Goal: Task Accomplishment & Management: Use online tool/utility

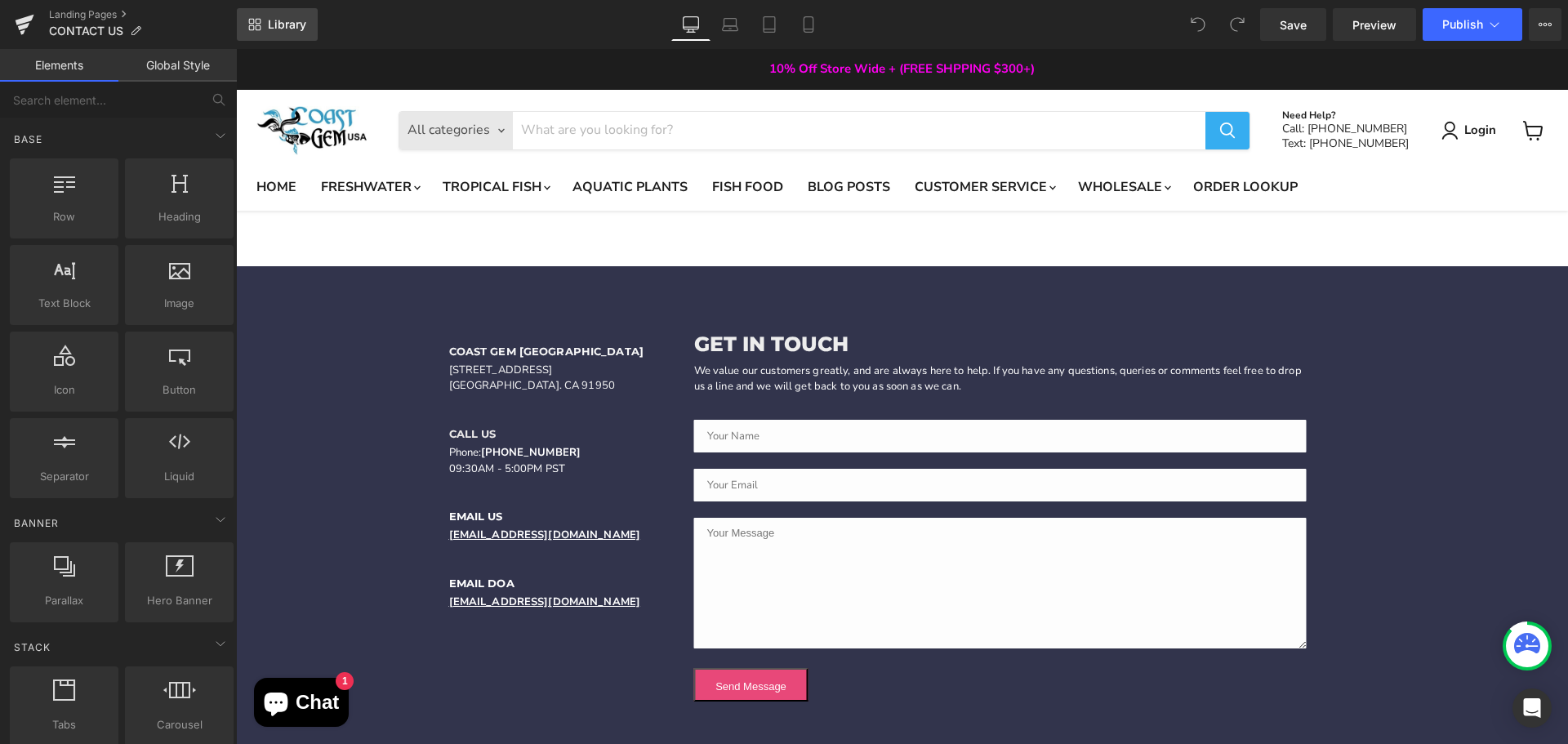
click at [284, 30] on span "Library" at bounding box center [286, 24] width 38 height 15
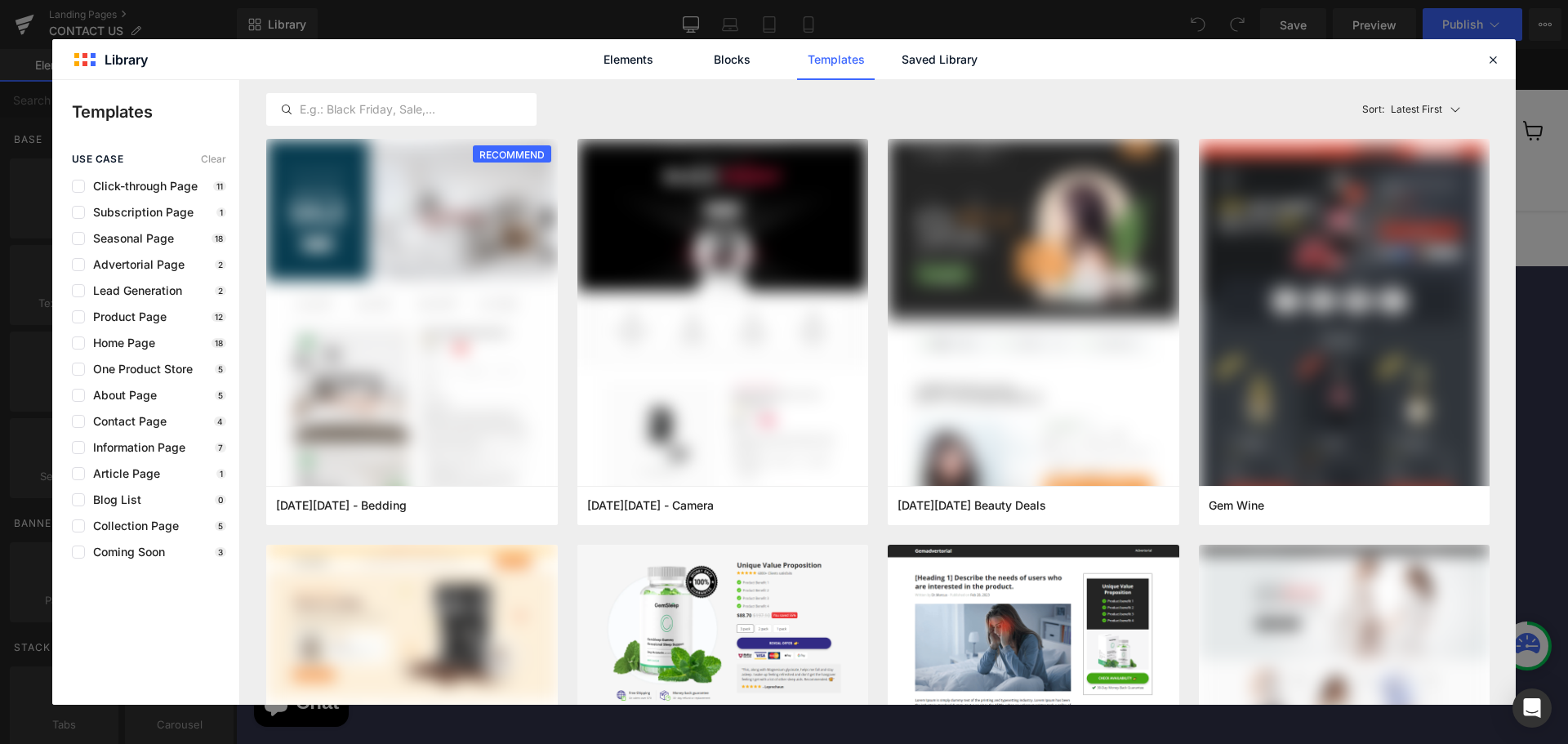
click at [80, 298] on div "use case Clear Click-through Page 11 Subscription Page 1 Seasonal Page 18 Adver…" at bounding box center [145, 357] width 187 height 405
click at [80, 296] on label at bounding box center [79, 291] width 13 height 13
click at [79, 291] on input "checkbox" at bounding box center [79, 291] width 0 height 0
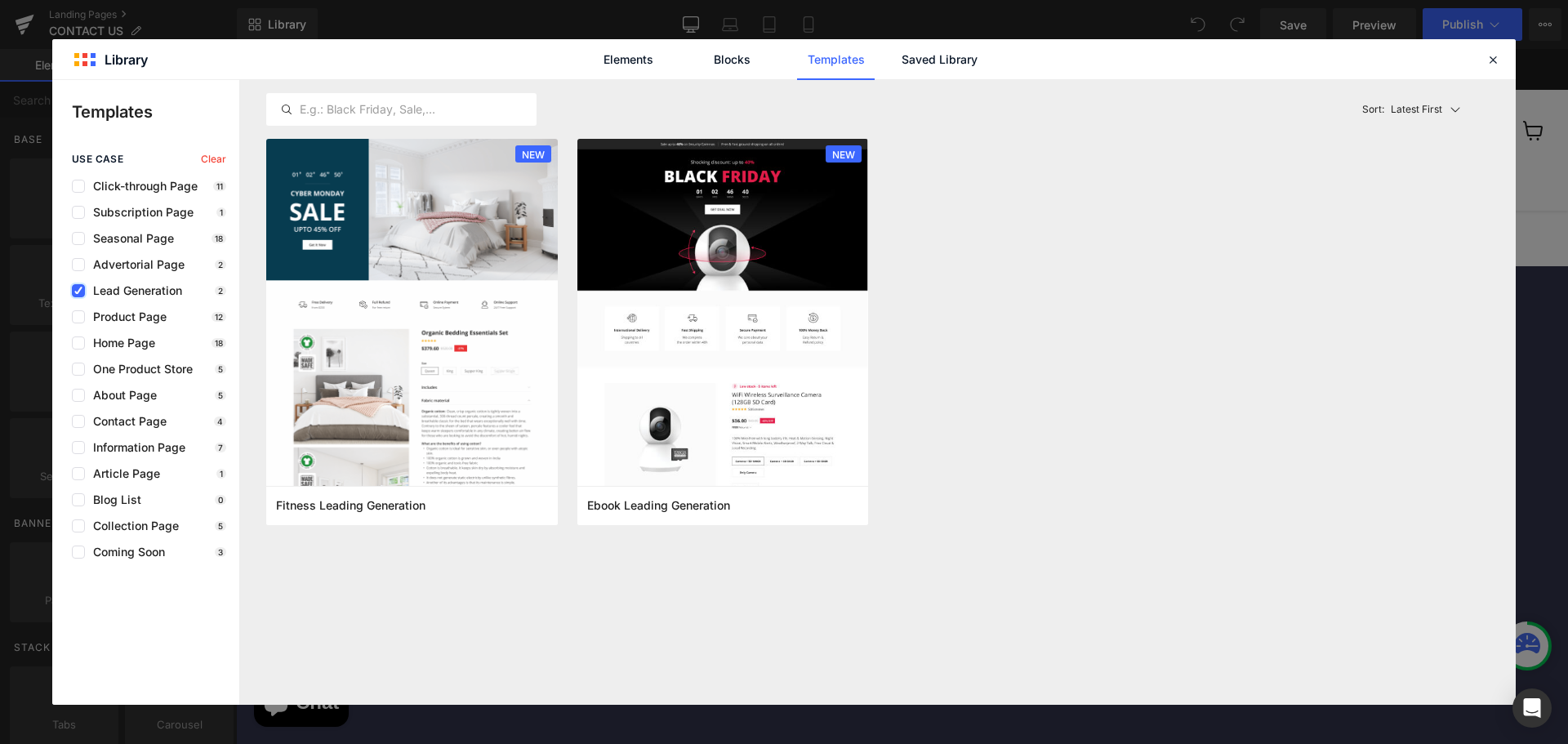
click at [80, 296] on label at bounding box center [79, 291] width 13 height 13
click at [79, 291] on input "checkbox" at bounding box center [79, 291] width 0 height 0
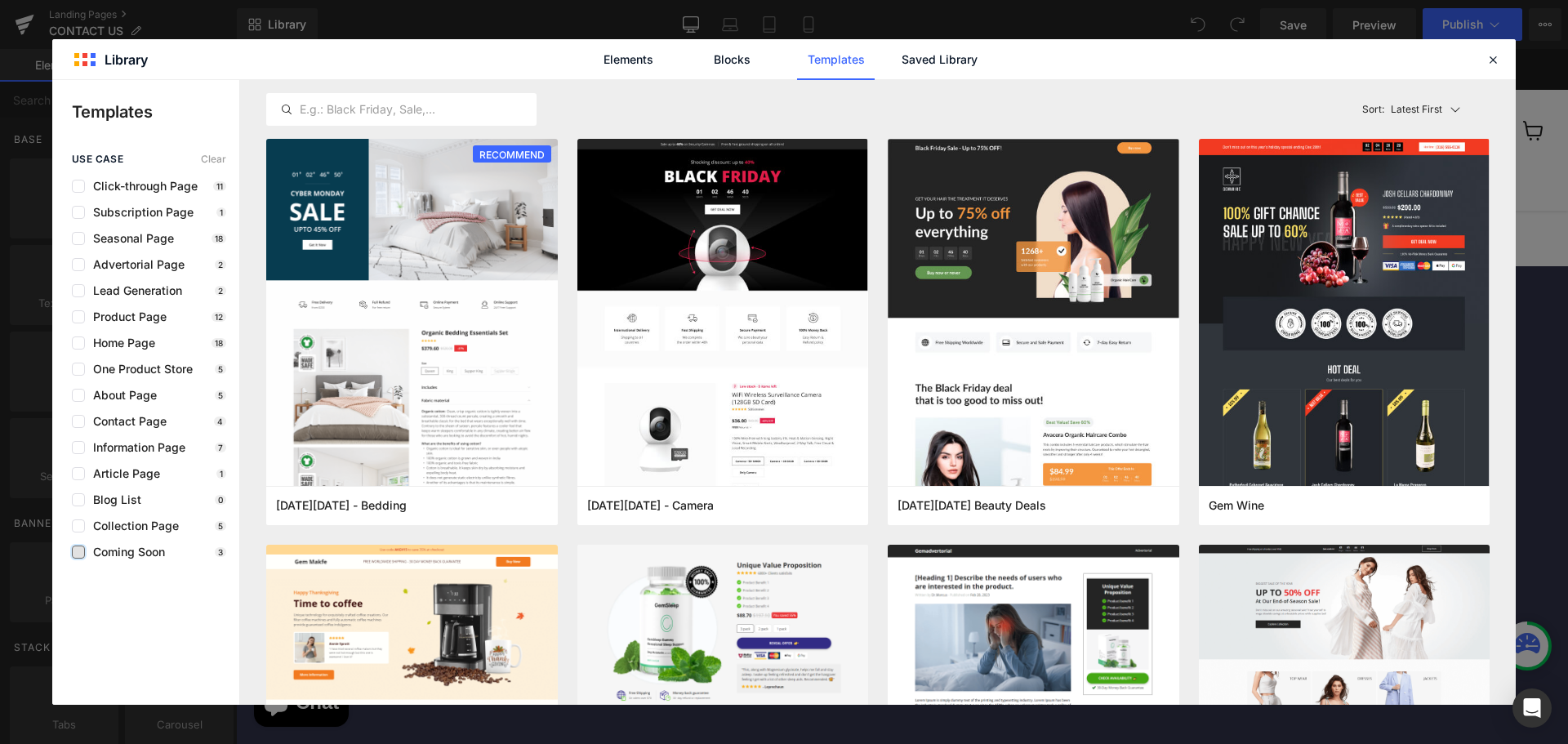
click at [77, 553] on label at bounding box center [79, 552] width 13 height 13
click at [79, 552] on input "checkbox" at bounding box center [79, 552] width 0 height 0
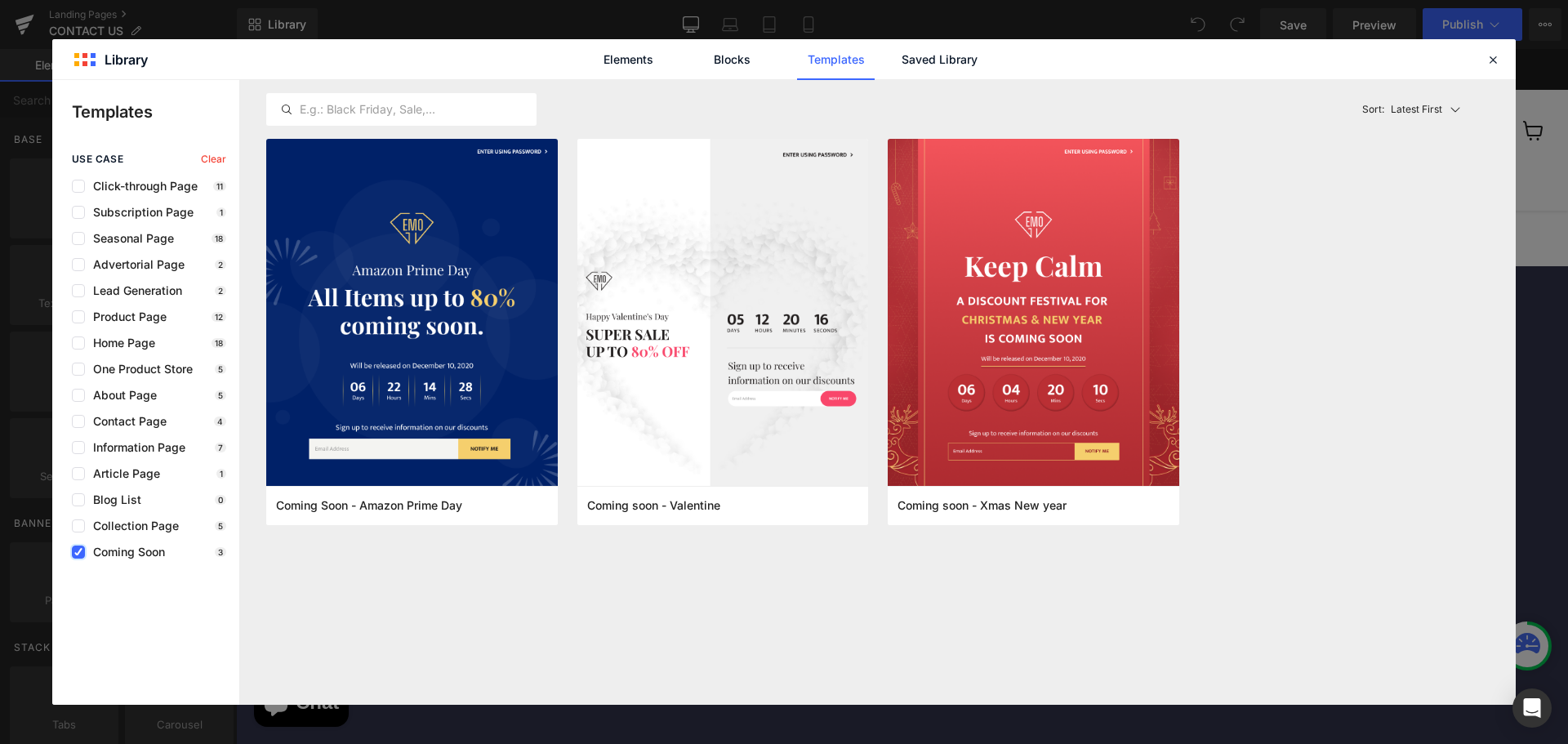
click at [77, 552] on icon at bounding box center [78, 552] width 8 height 0
click at [79, 552] on input "checkbox" at bounding box center [79, 552] width 0 height 0
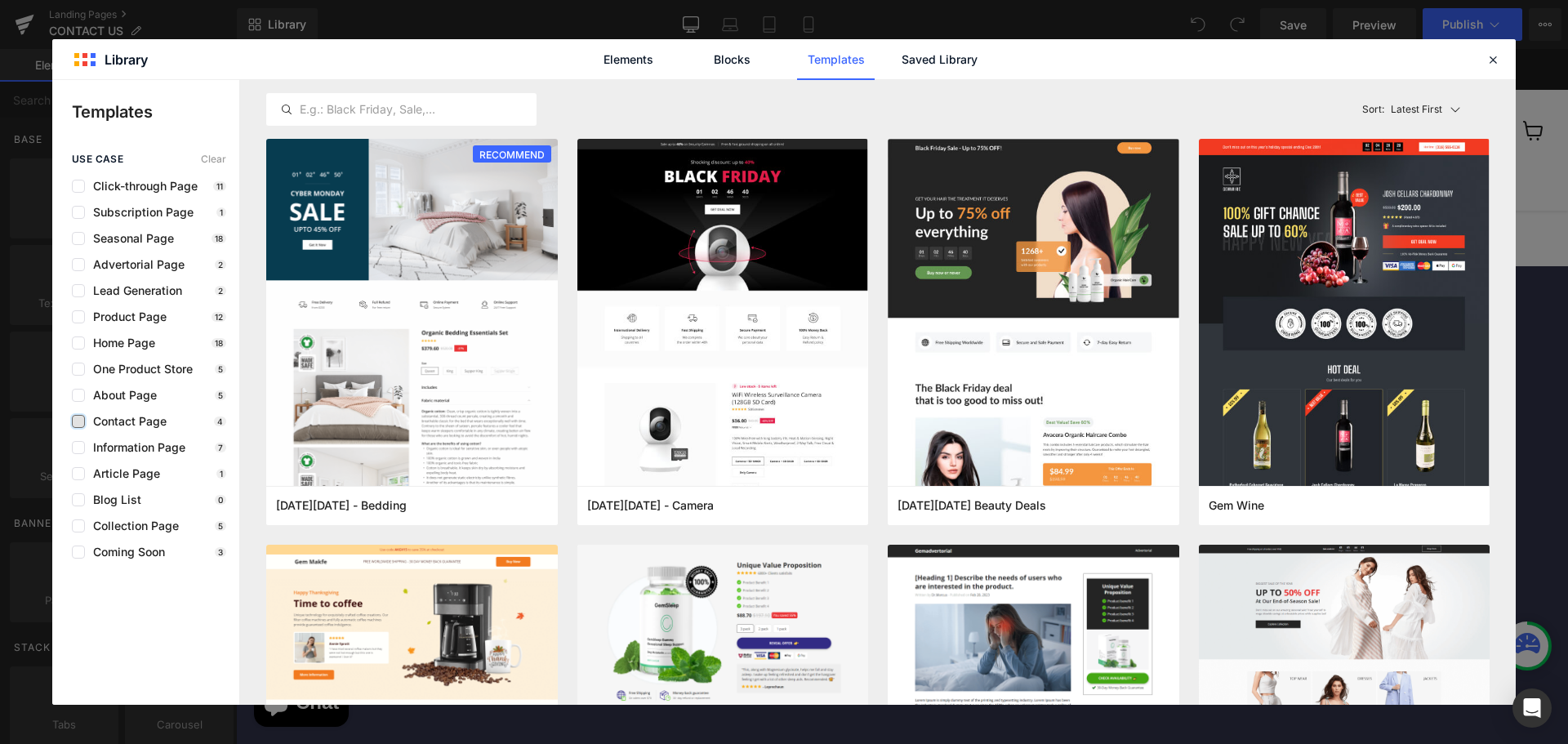
click at [78, 421] on label at bounding box center [79, 421] width 13 height 13
click at [79, 421] on input "checkbox" at bounding box center [79, 421] width 0 height 0
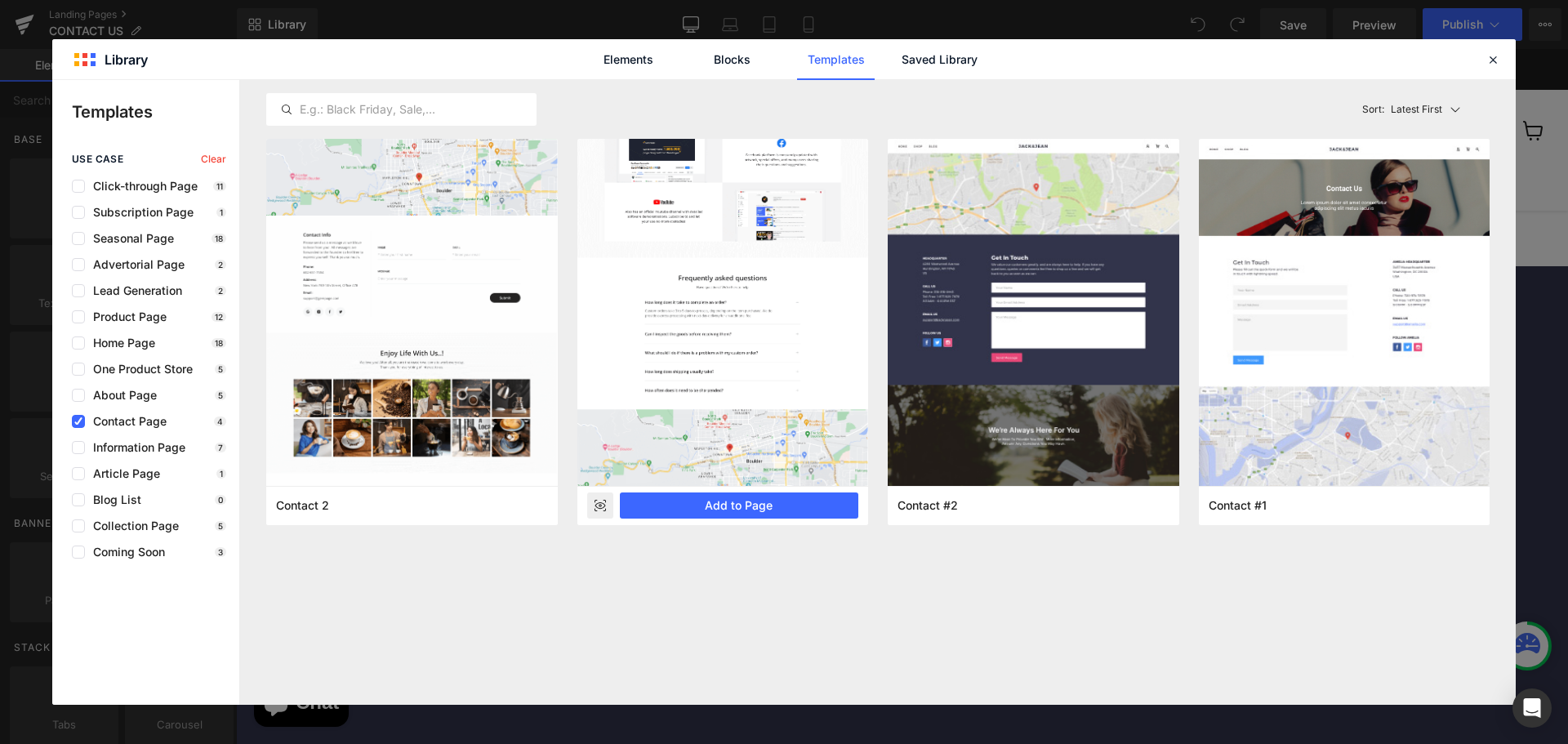
click at [712, 418] on img at bounding box center [723, 171] width 292 height 630
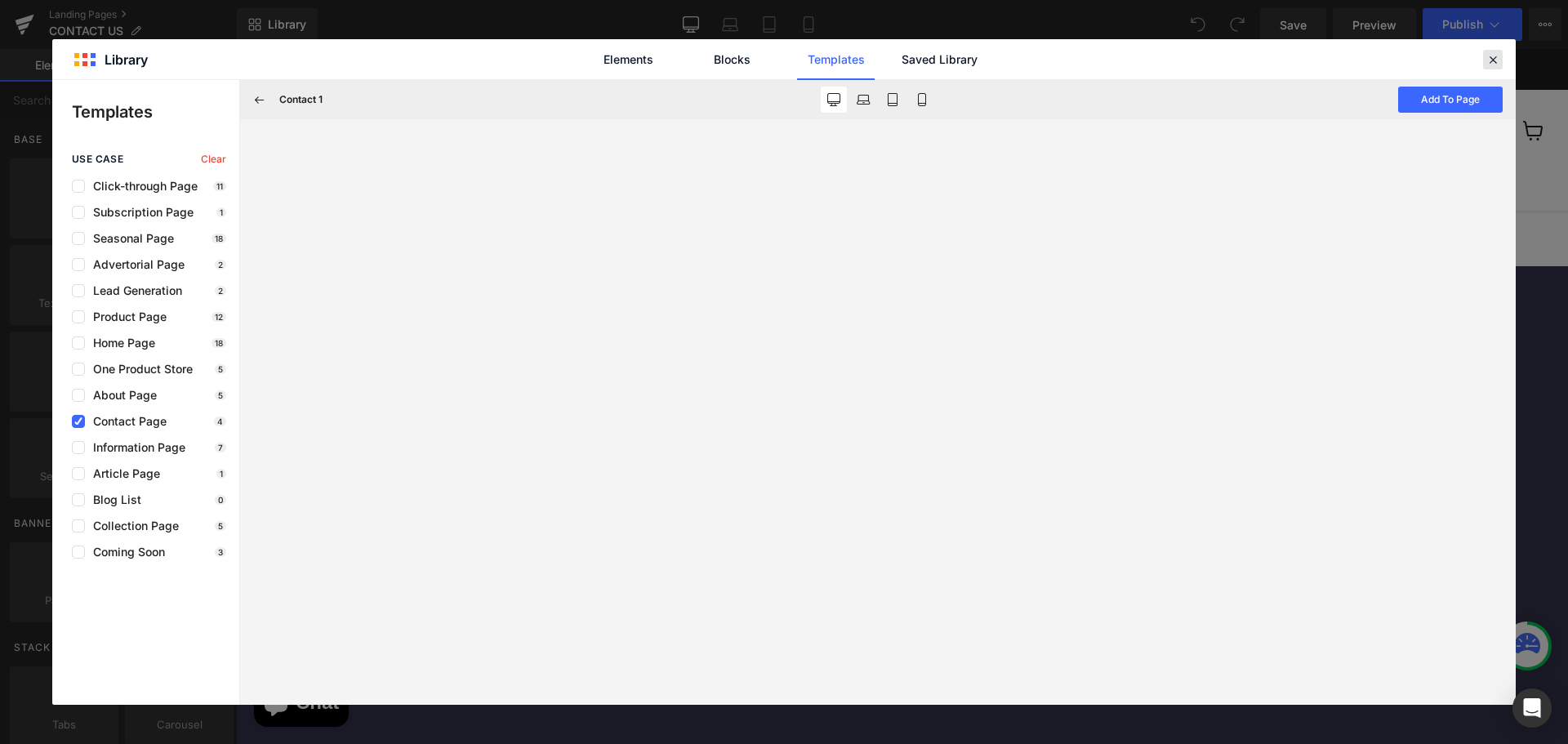
click at [1498, 61] on icon at bounding box center [1493, 60] width 15 height 15
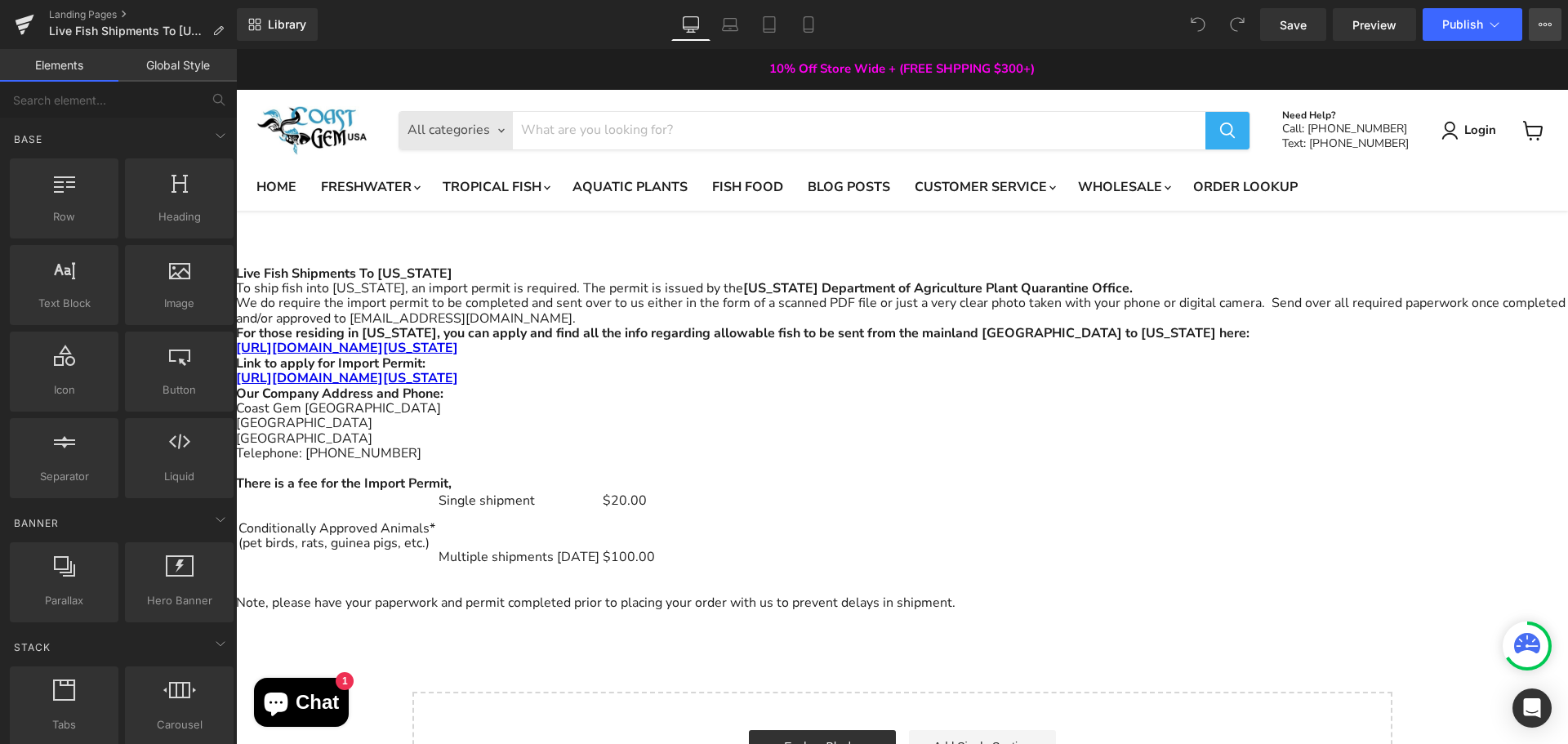
click at [1539, 14] on button "View Live Page View with current Template Save Template to Library Schedule Pub…" at bounding box center [1545, 24] width 33 height 33
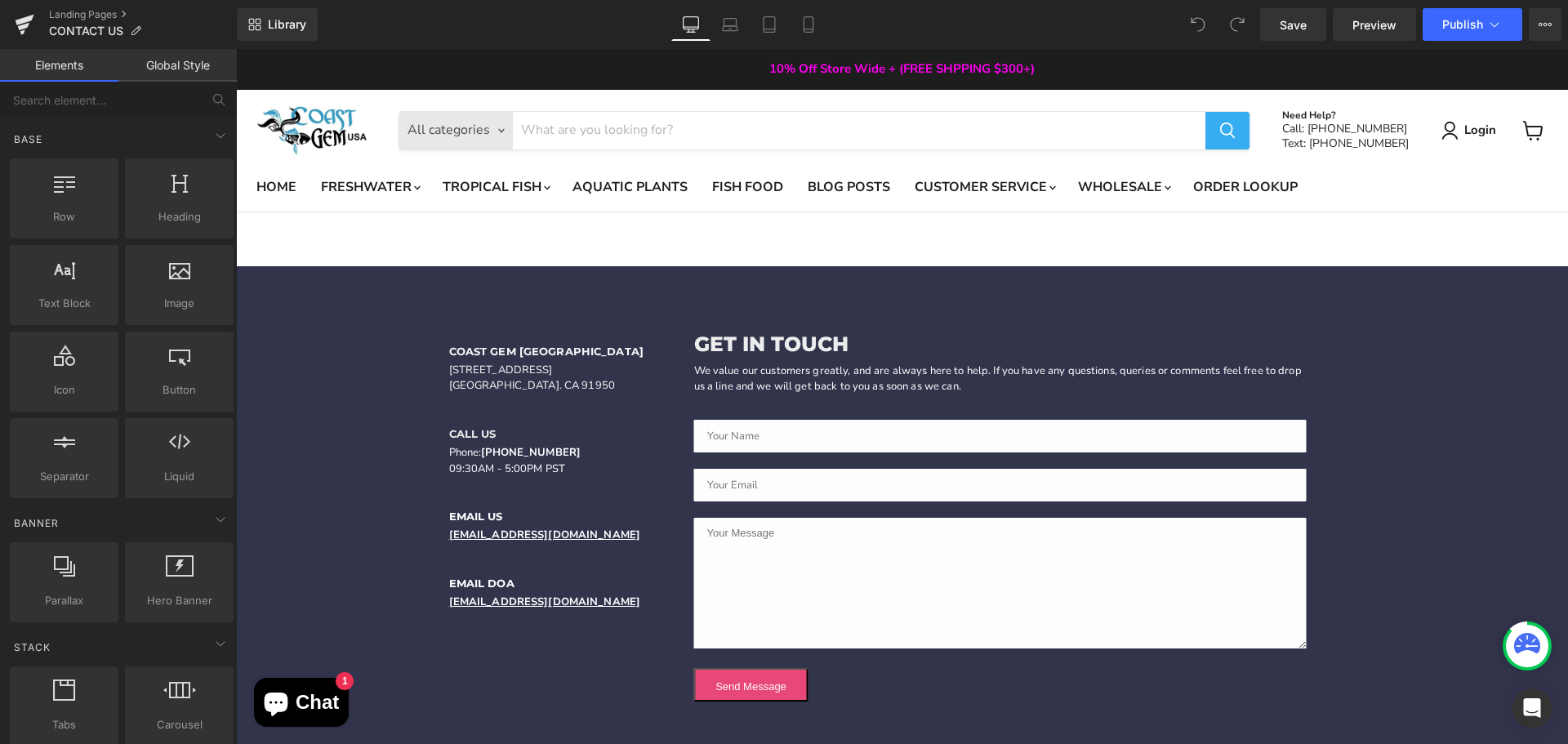
click at [764, 687] on div "Rendering Content" at bounding box center [784, 678] width 100 height 18
click at [754, 687] on div "Rendering Content" at bounding box center [784, 678] width 100 height 18
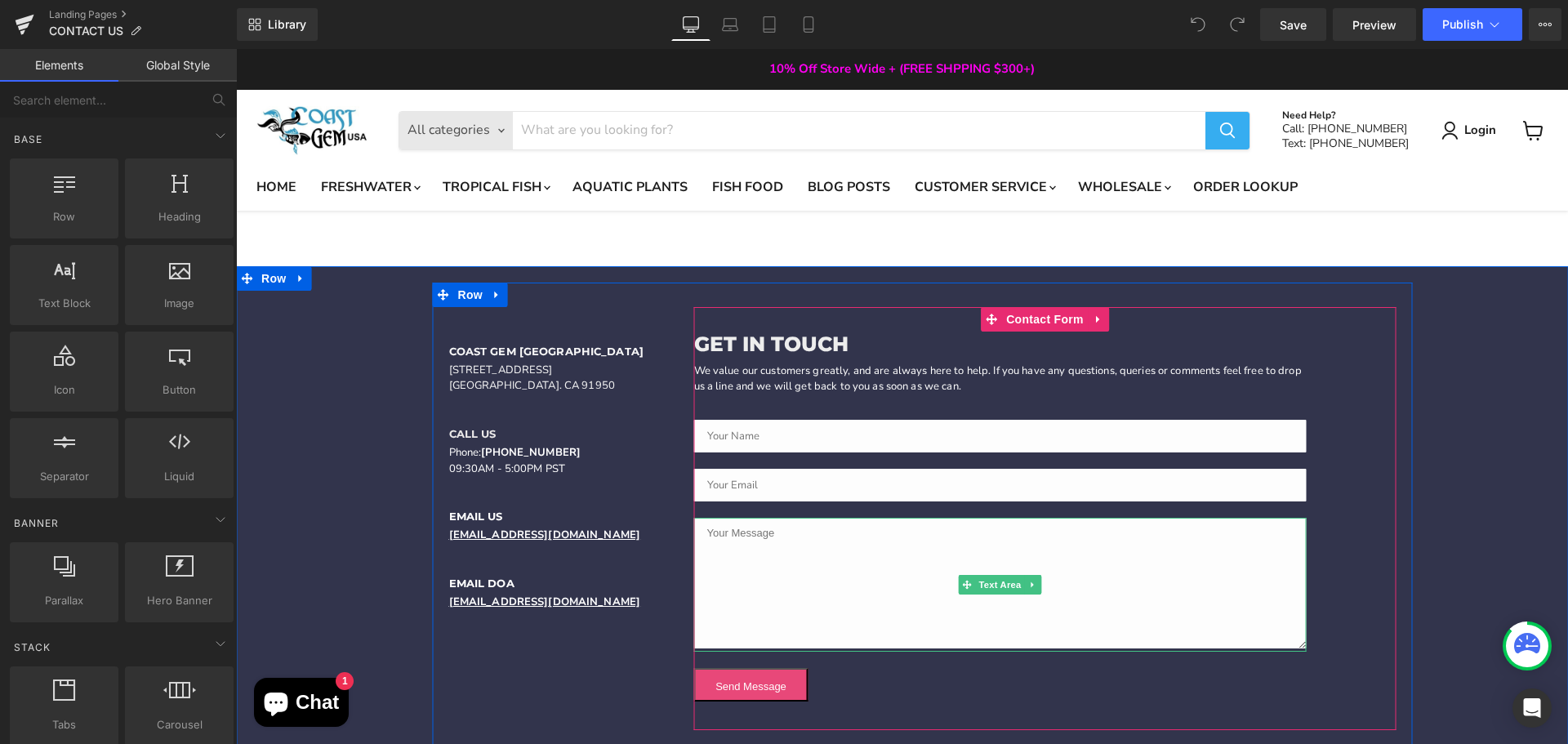
click at [764, 596] on textarea "Main content" at bounding box center [1000, 583] width 613 height 130
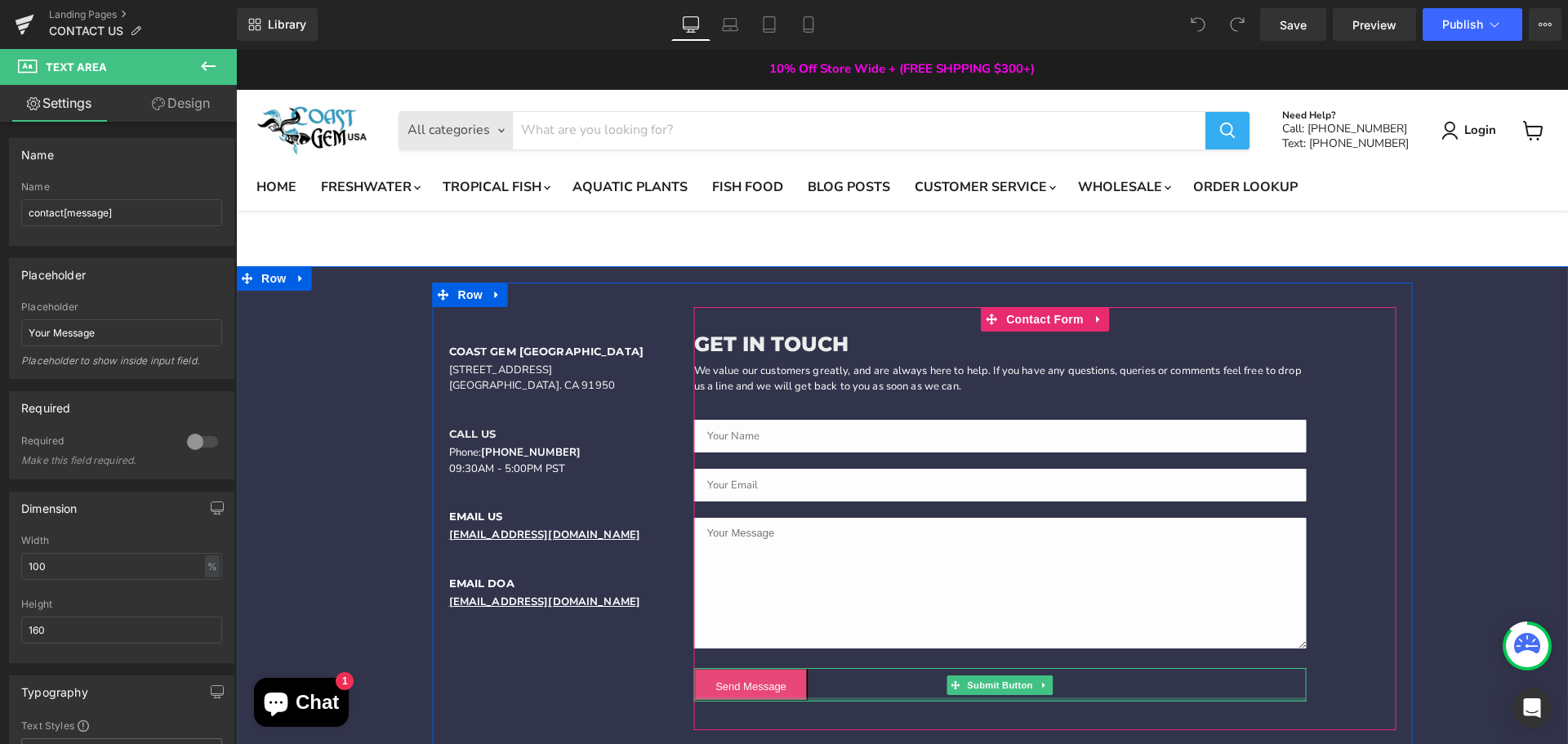
click at [740, 691] on button "Send Message" at bounding box center [752, 685] width 114 height 34
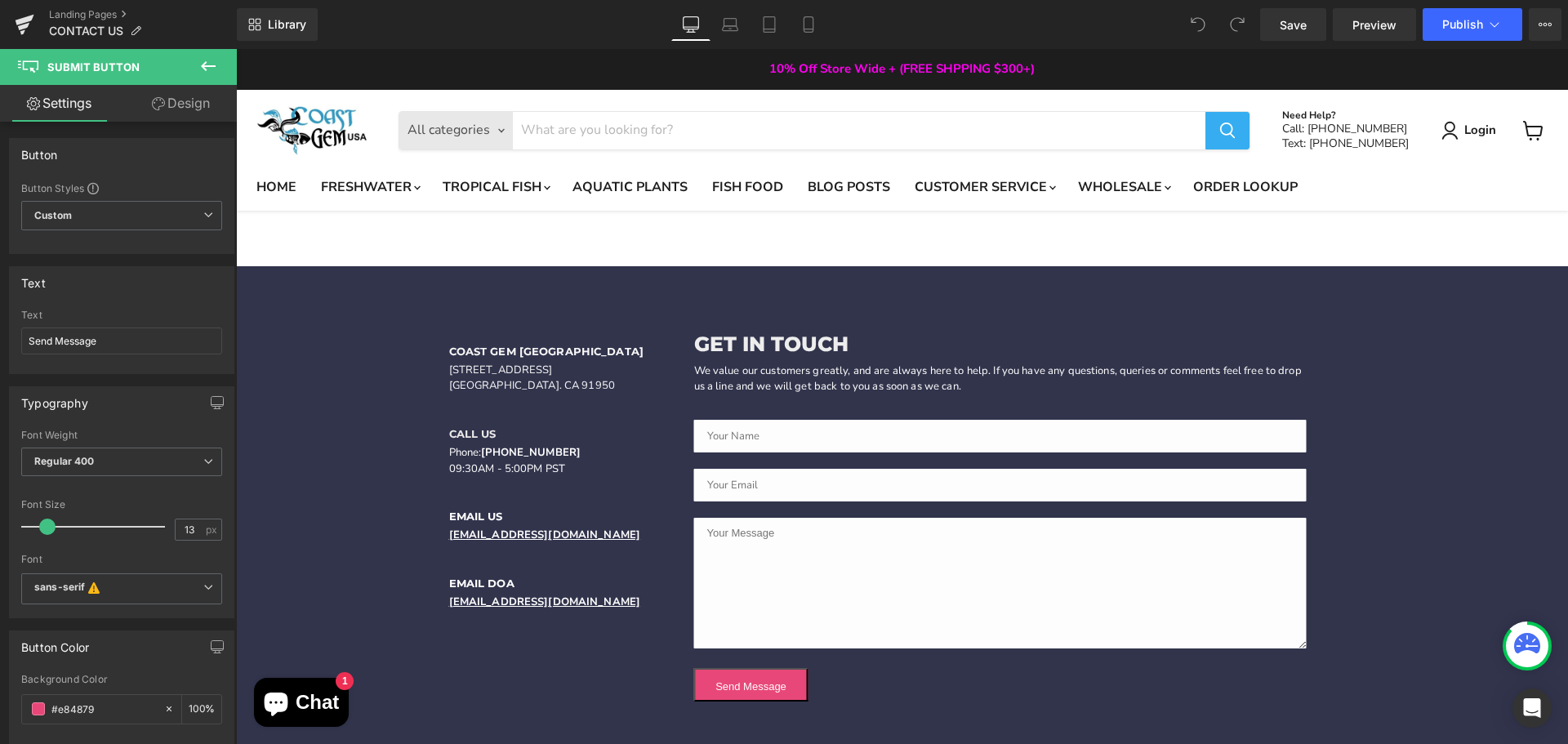
click at [146, 68] on span "Submit Button" at bounding box center [98, 67] width 163 height 36
click at [208, 59] on icon at bounding box center [207, 66] width 20 height 20
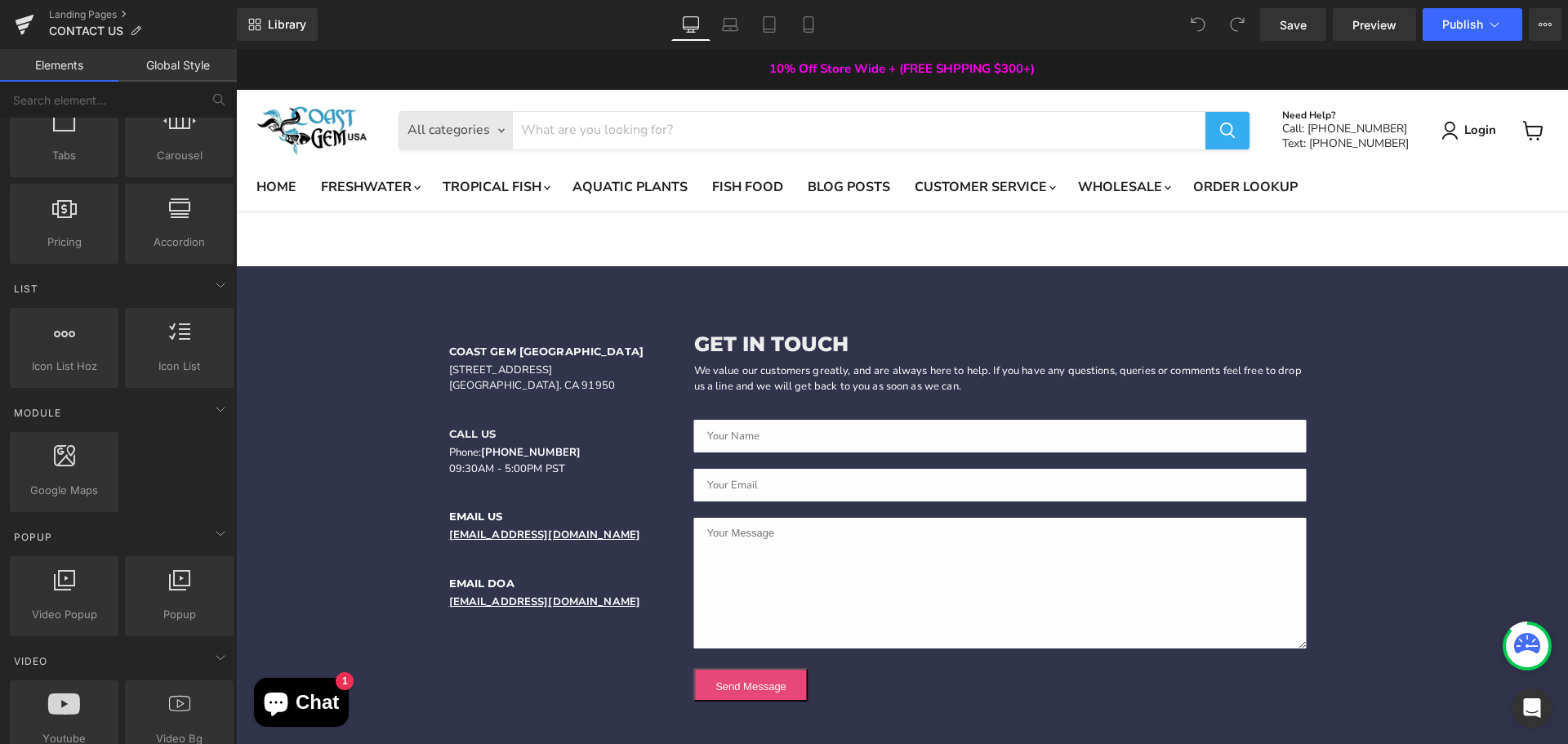
scroll to position [571, 0]
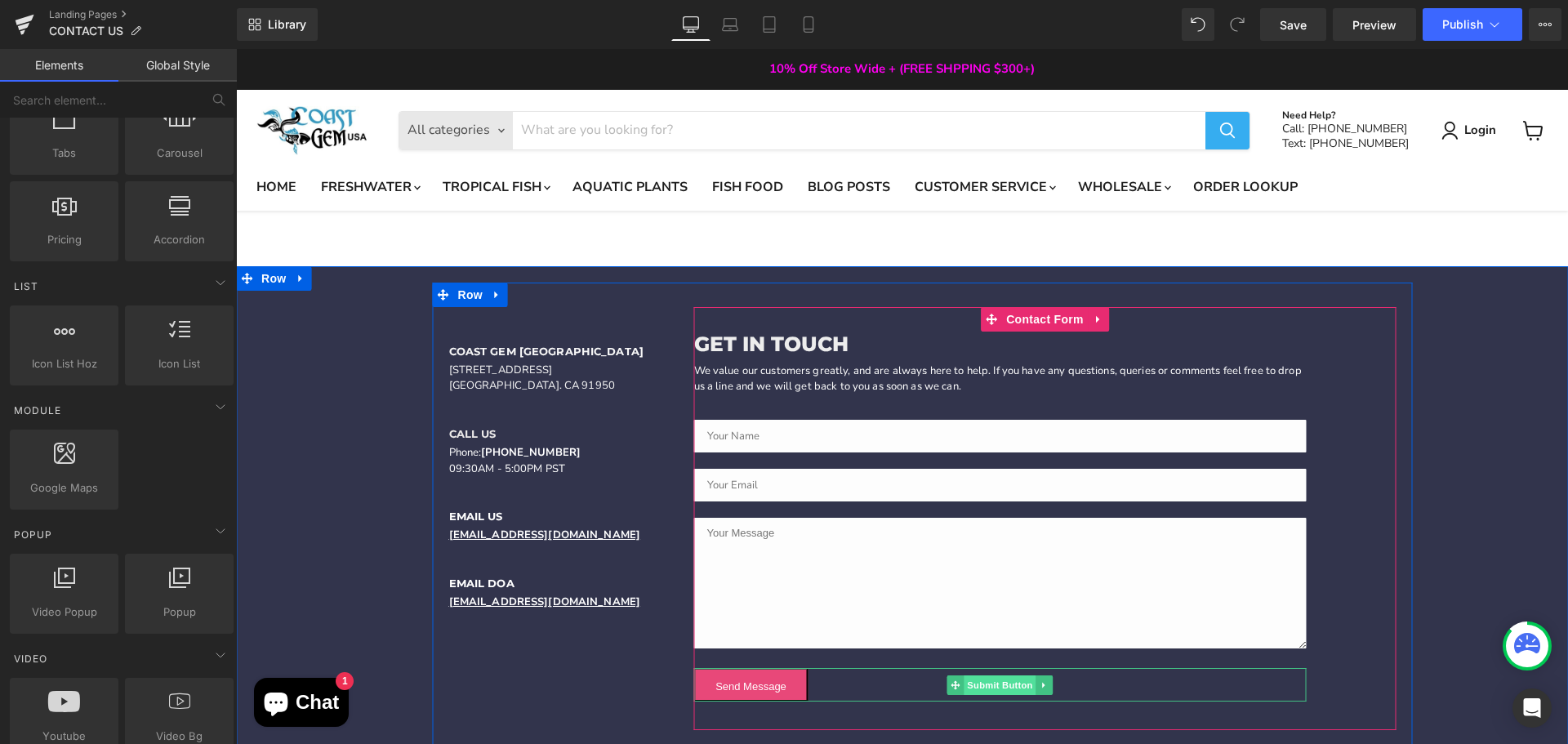
click at [1000, 684] on span "Submit Button" at bounding box center [999, 685] width 72 height 20
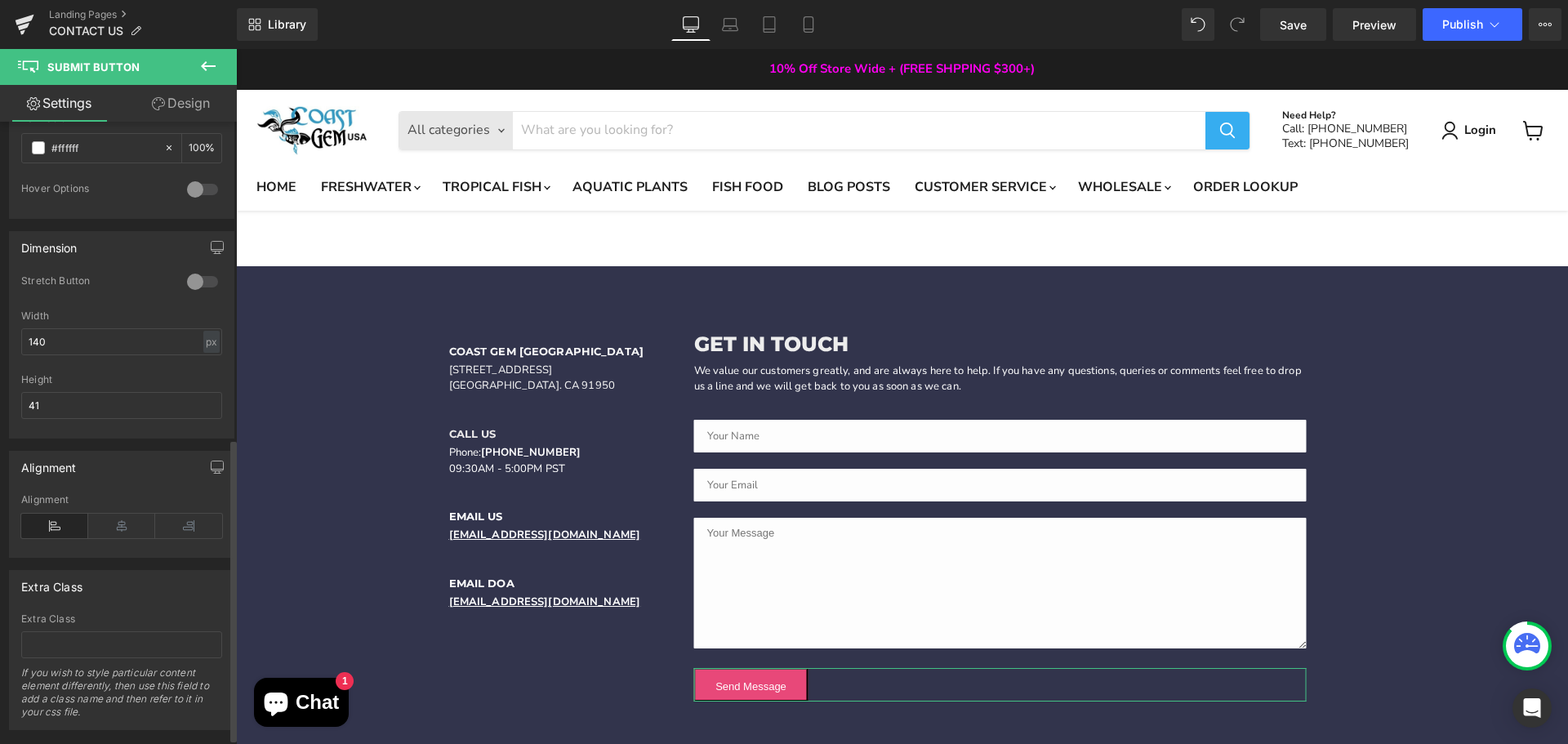
scroll to position [662, 0]
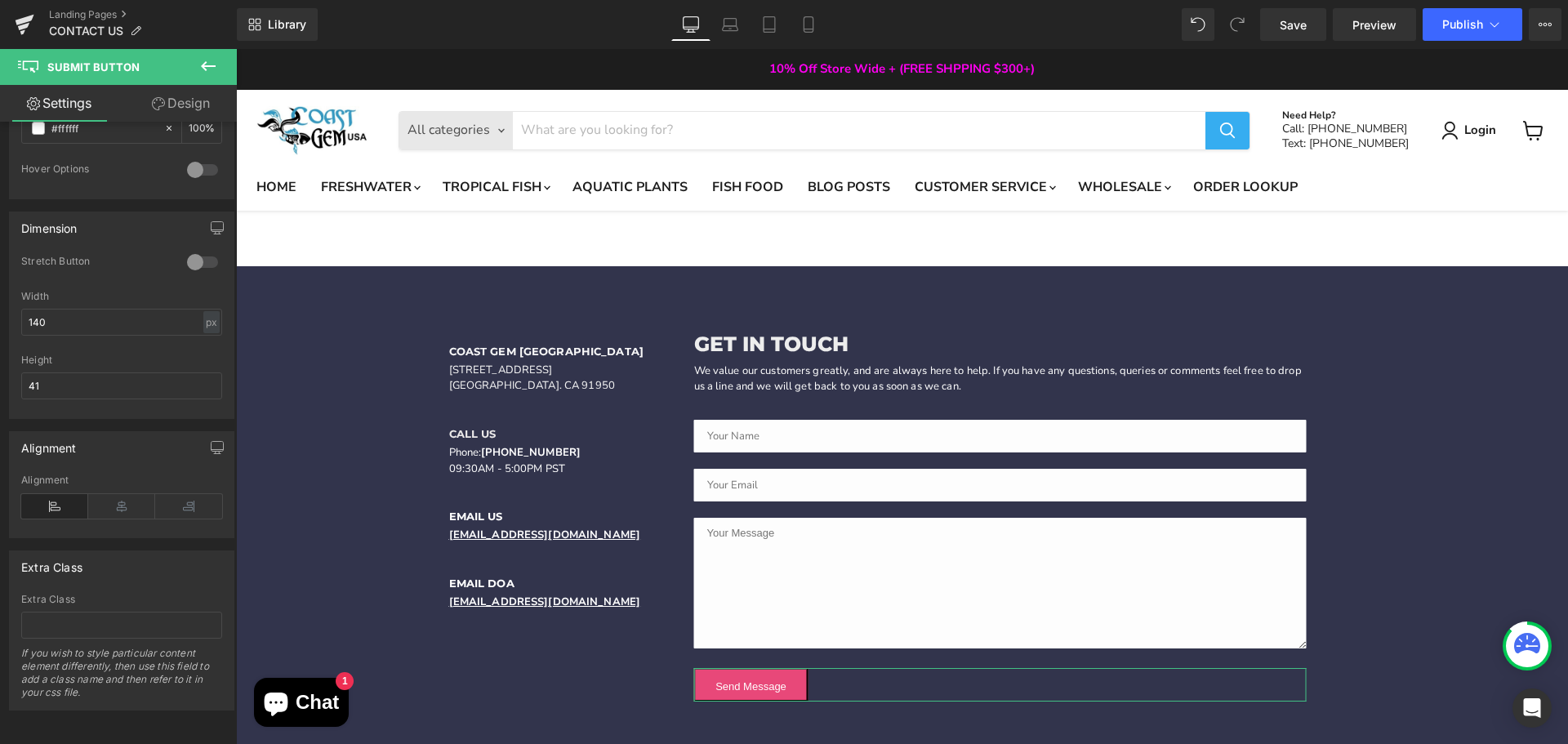
click at [155, 104] on icon at bounding box center [159, 104] width 13 height 13
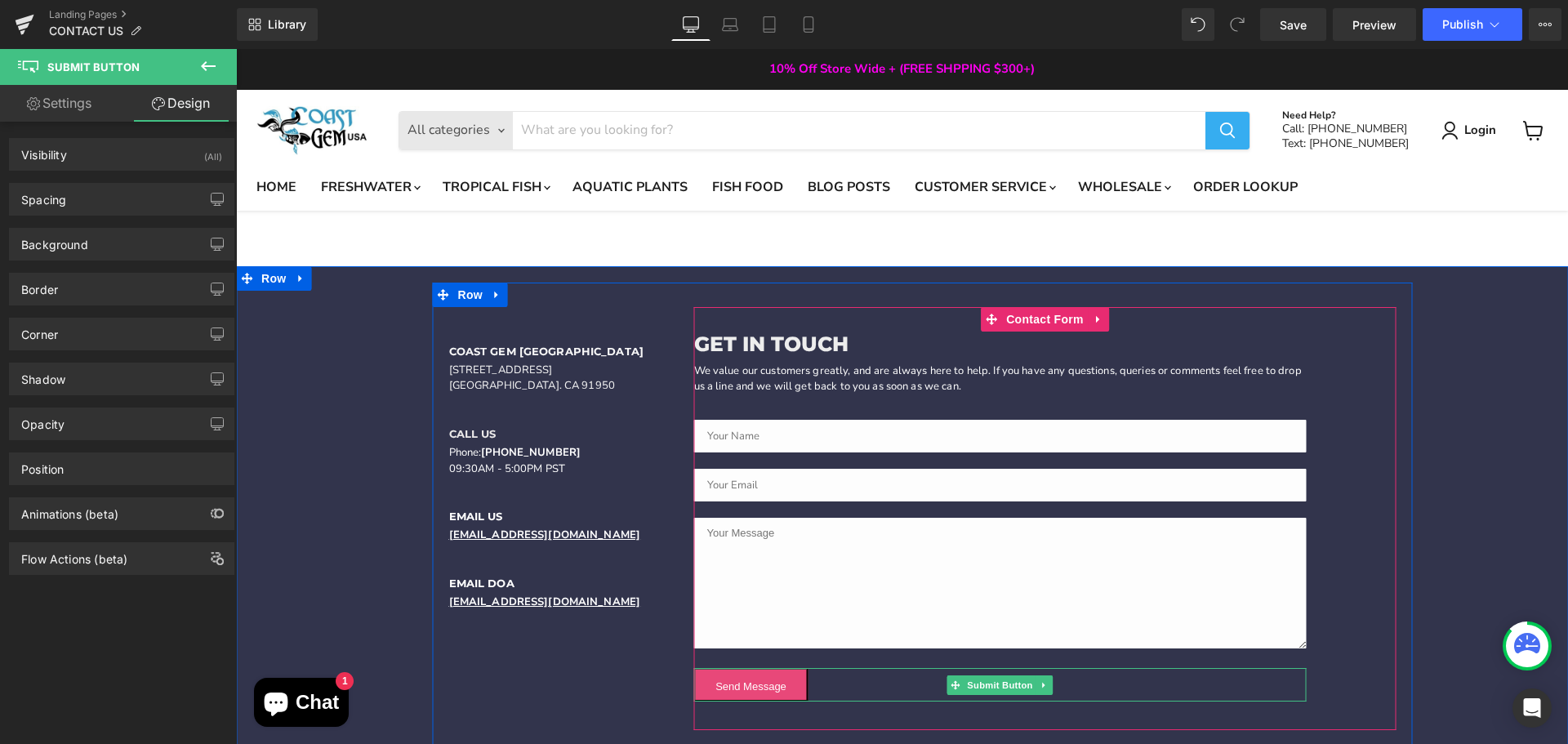
click at [727, 684] on button "Send Message" at bounding box center [752, 685] width 114 height 34
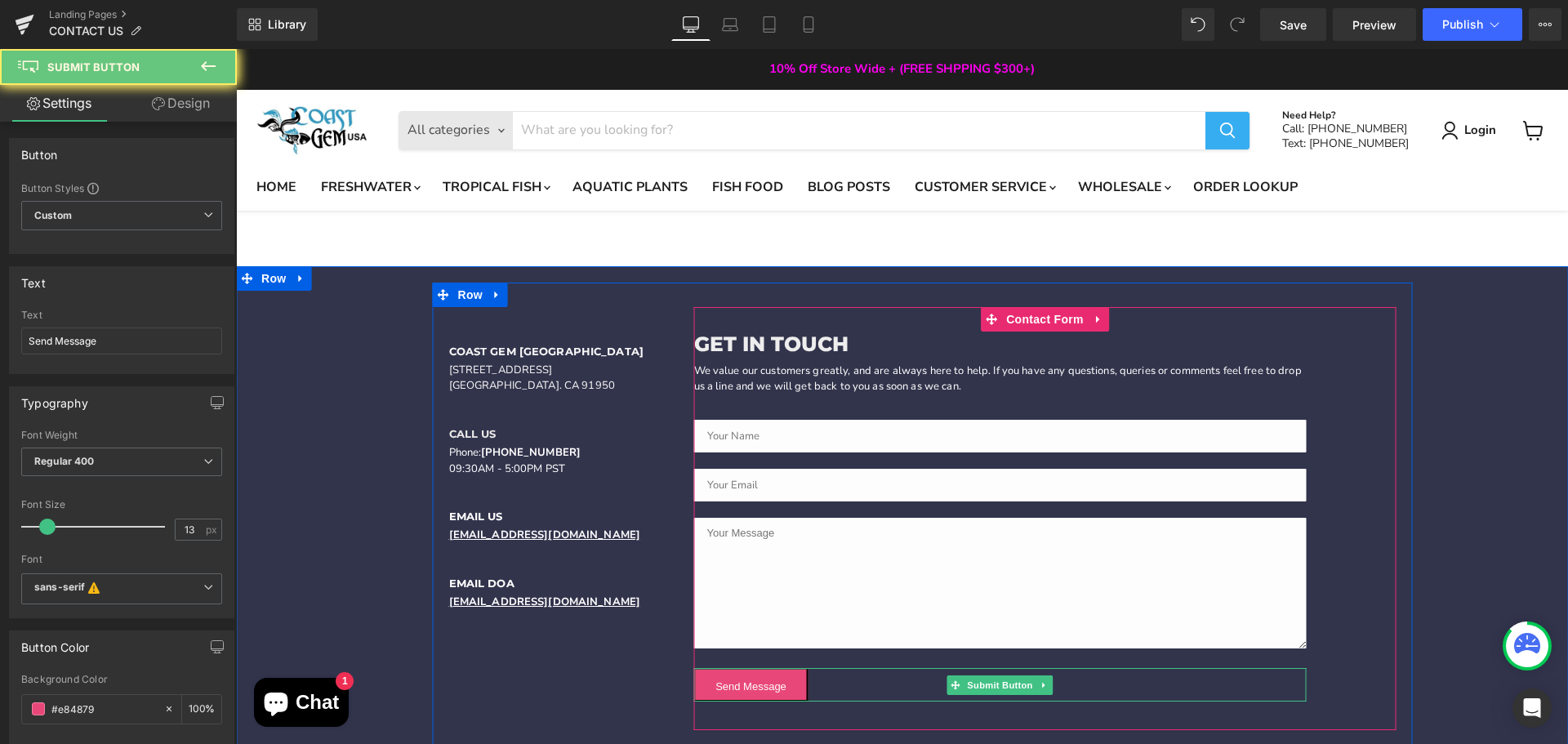
click at [722, 685] on button "Send Message" at bounding box center [752, 685] width 114 height 34
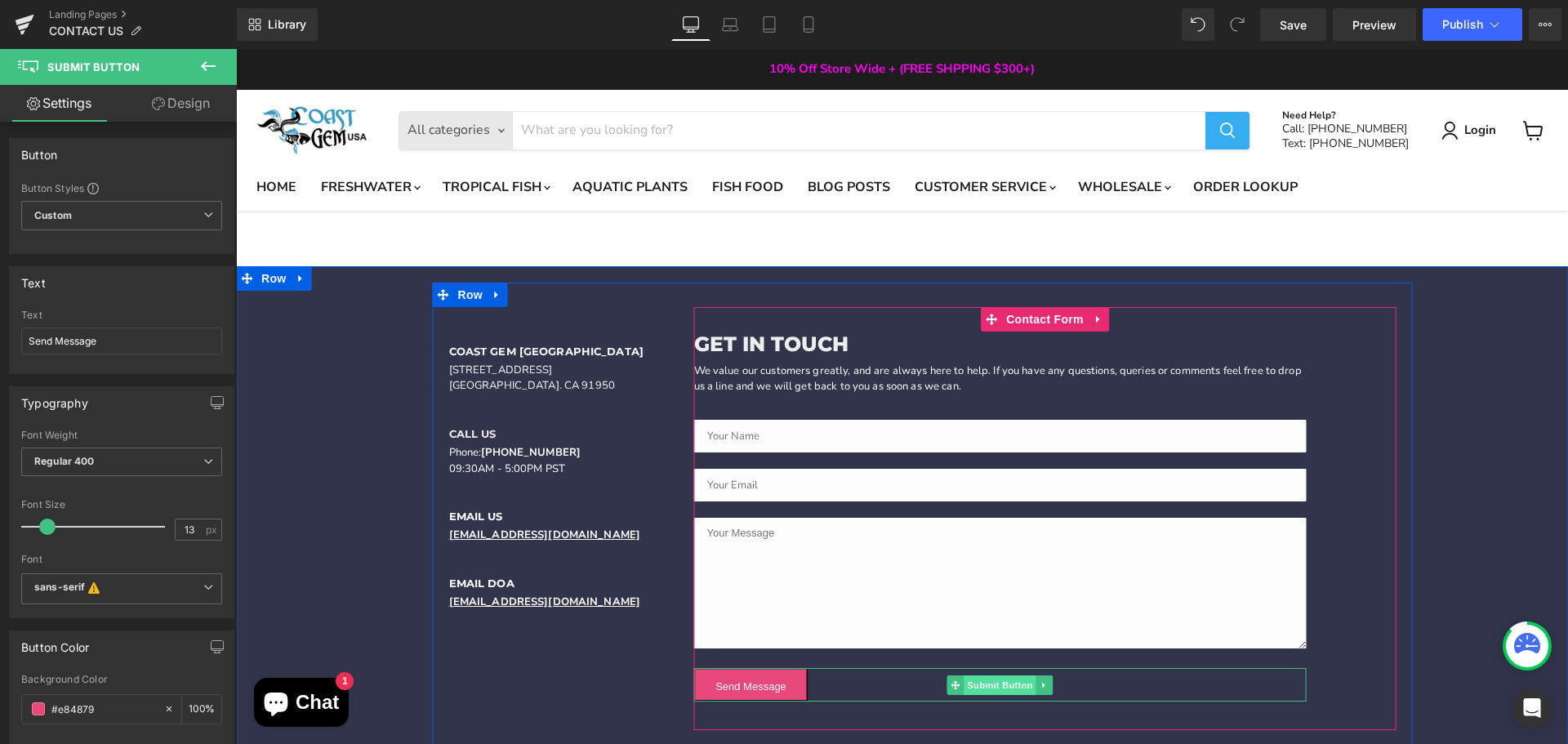
click at [993, 682] on span "Submit Button" at bounding box center [999, 685] width 72 height 20
click at [1040, 681] on icon "Main content" at bounding box center [1044, 685] width 9 height 9
click at [1066, 326] on span "Contact Form" at bounding box center [1044, 319] width 85 height 24
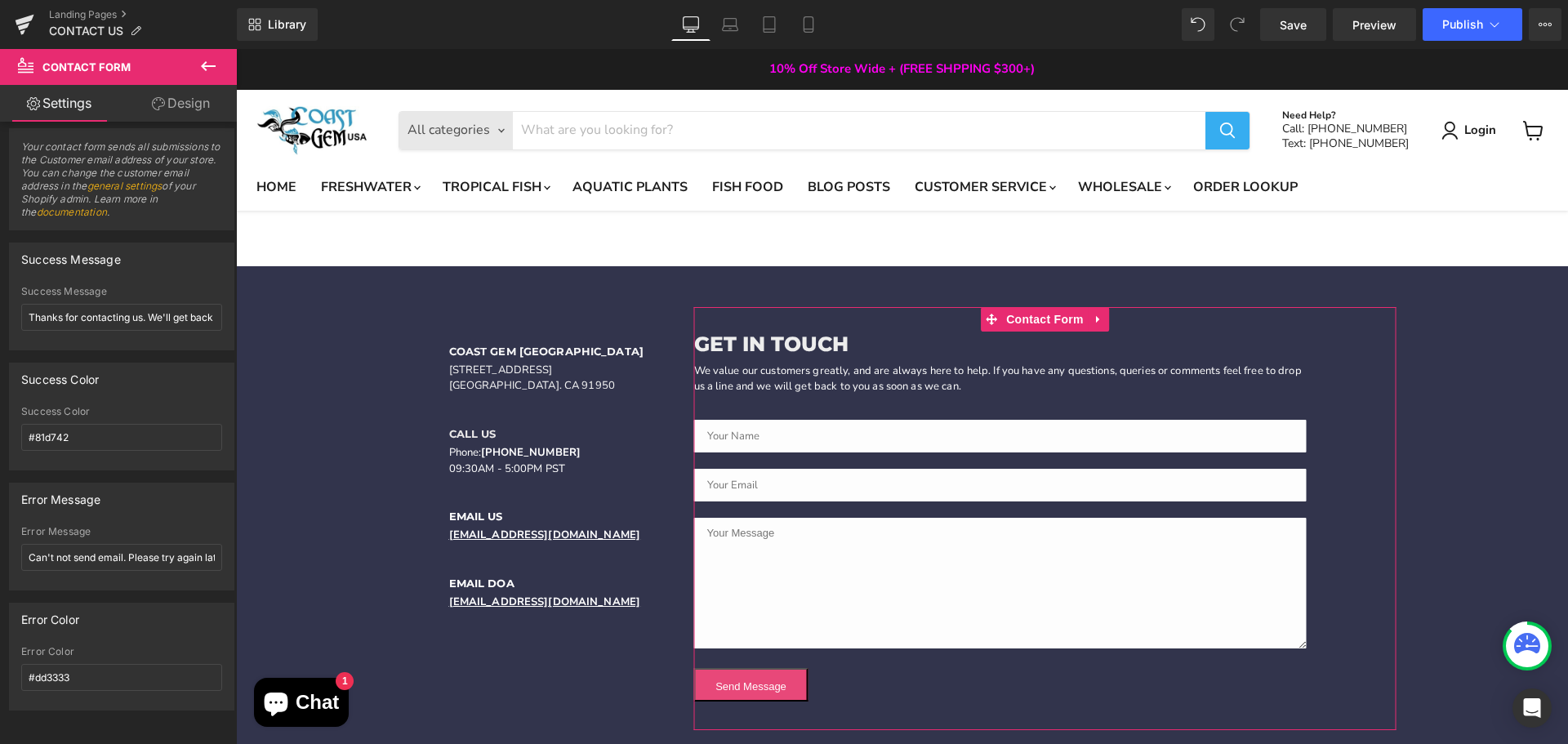
scroll to position [0, 0]
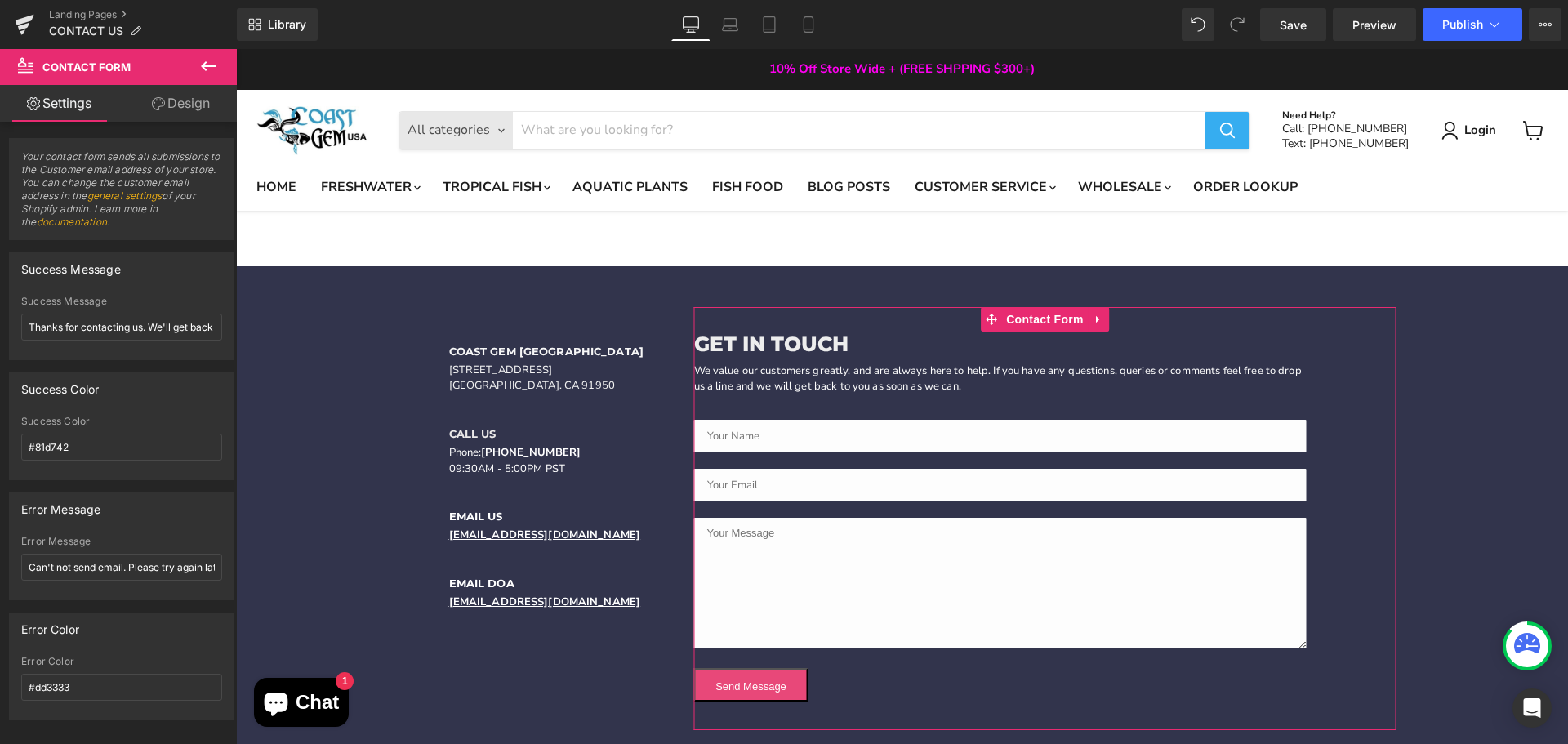
click at [174, 107] on link "Design" at bounding box center [181, 102] width 118 height 37
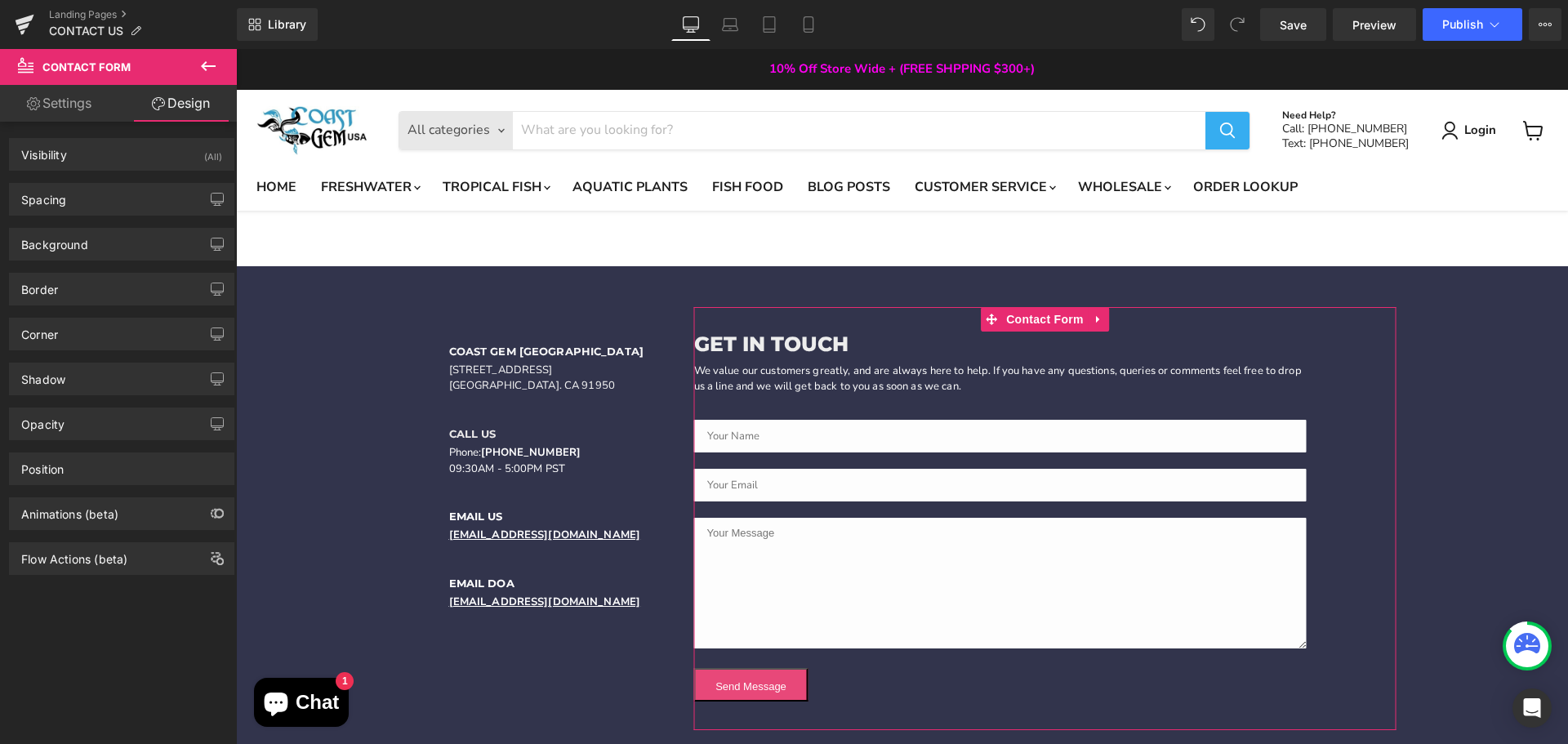
click at [53, 114] on link "Settings" at bounding box center [59, 102] width 118 height 37
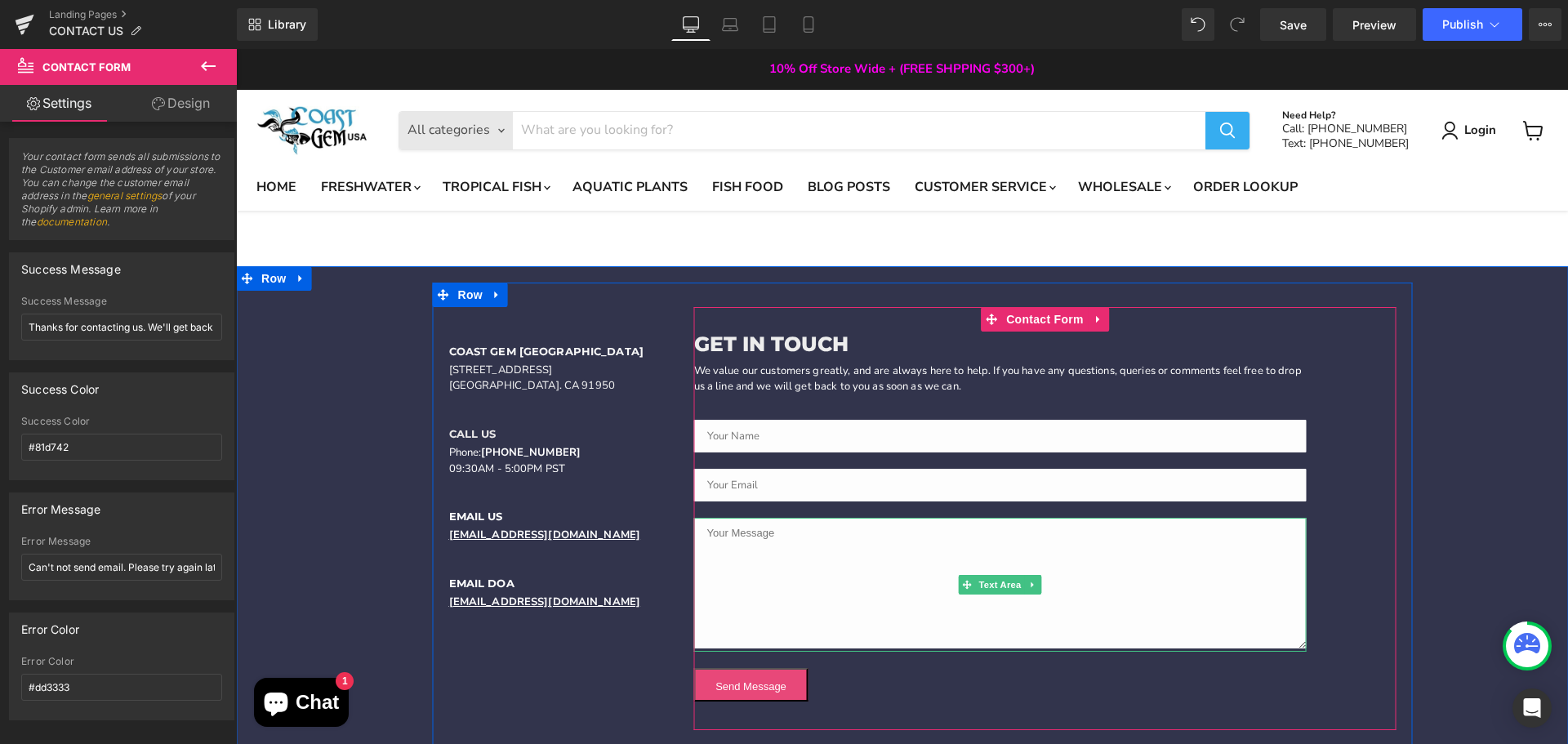
click at [779, 573] on textarea "Main content" at bounding box center [1000, 583] width 613 height 130
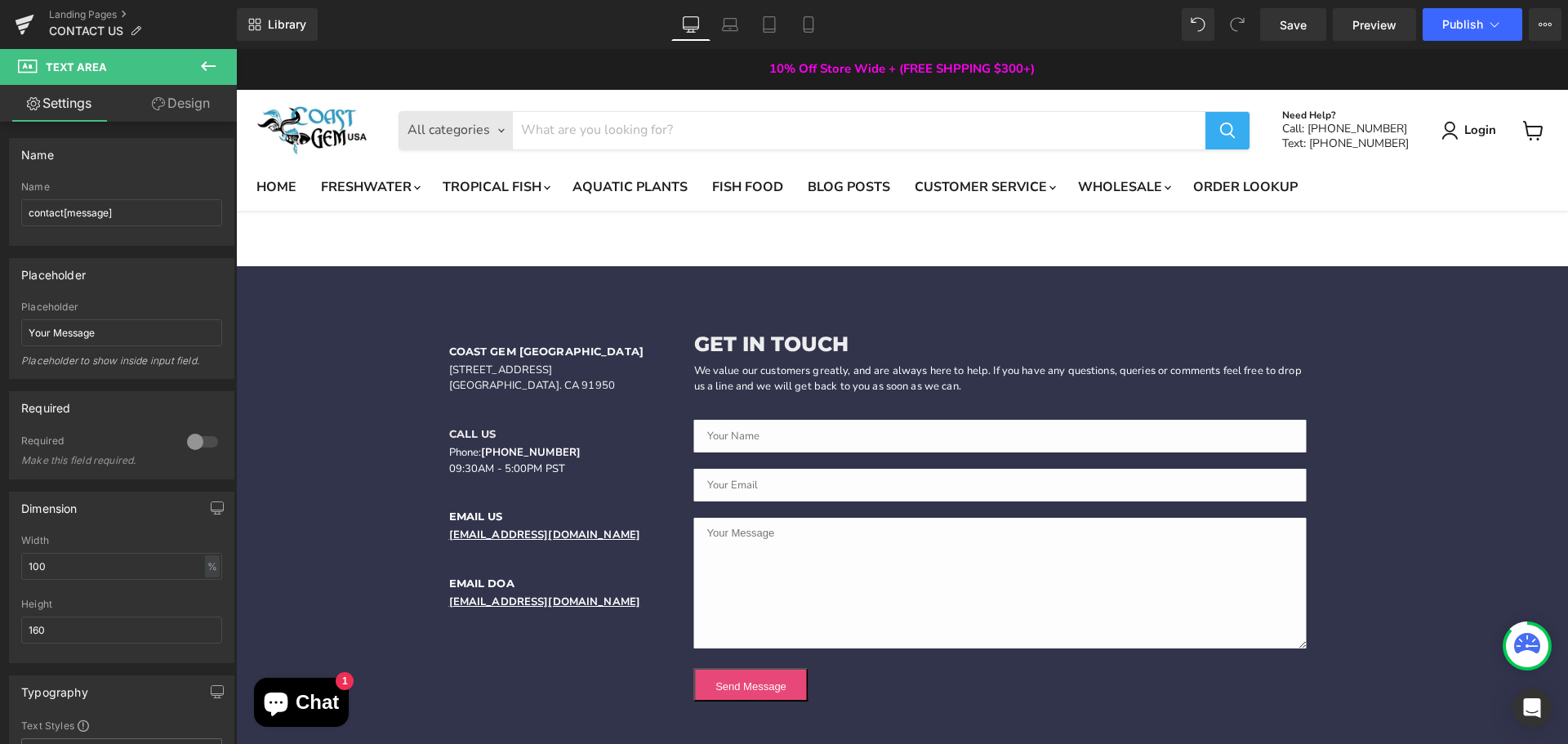
click at [832, 678] on div "Rendering Content" at bounding box center [784, 678] width 100 height 18
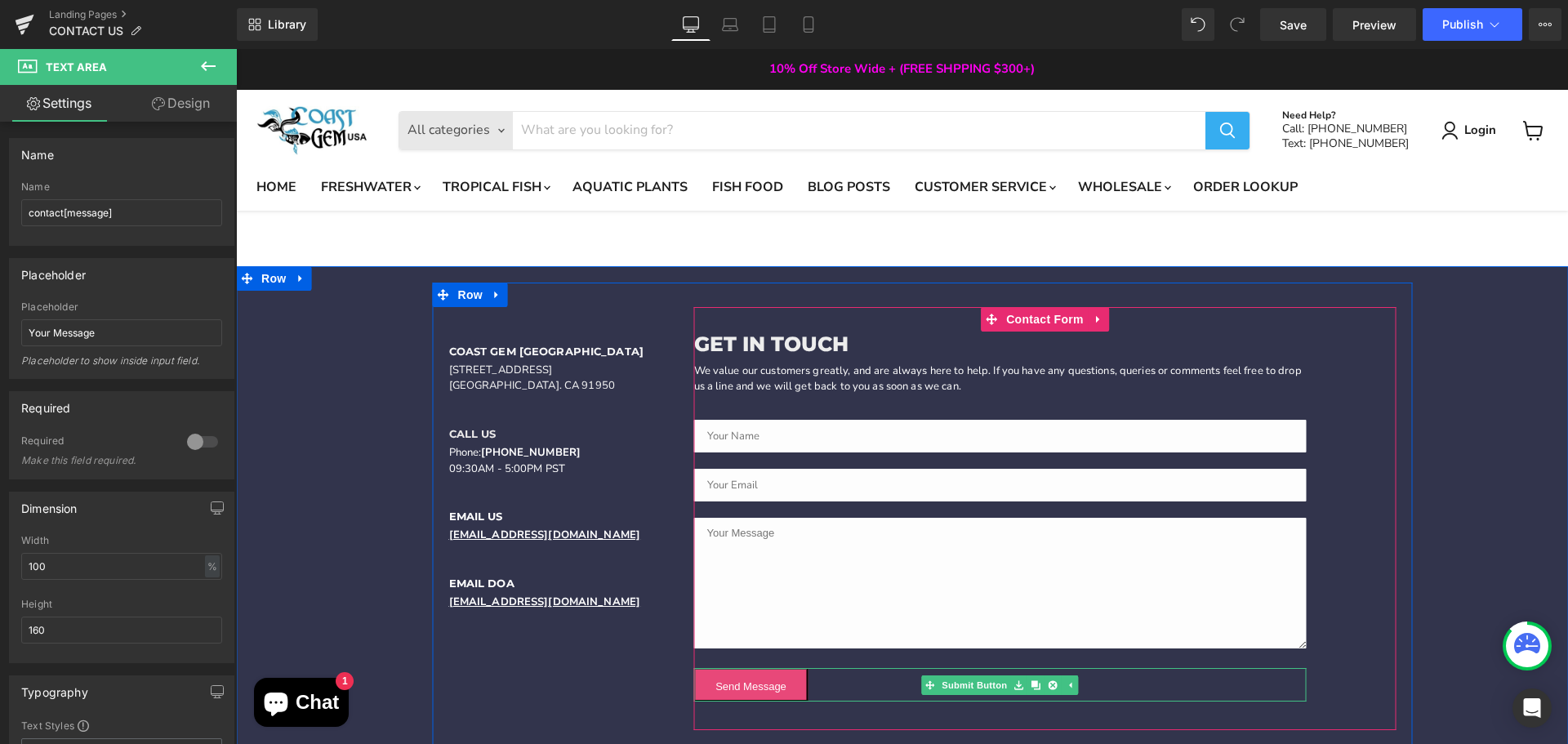
click at [766, 689] on button "Send Message" at bounding box center [752, 685] width 114 height 34
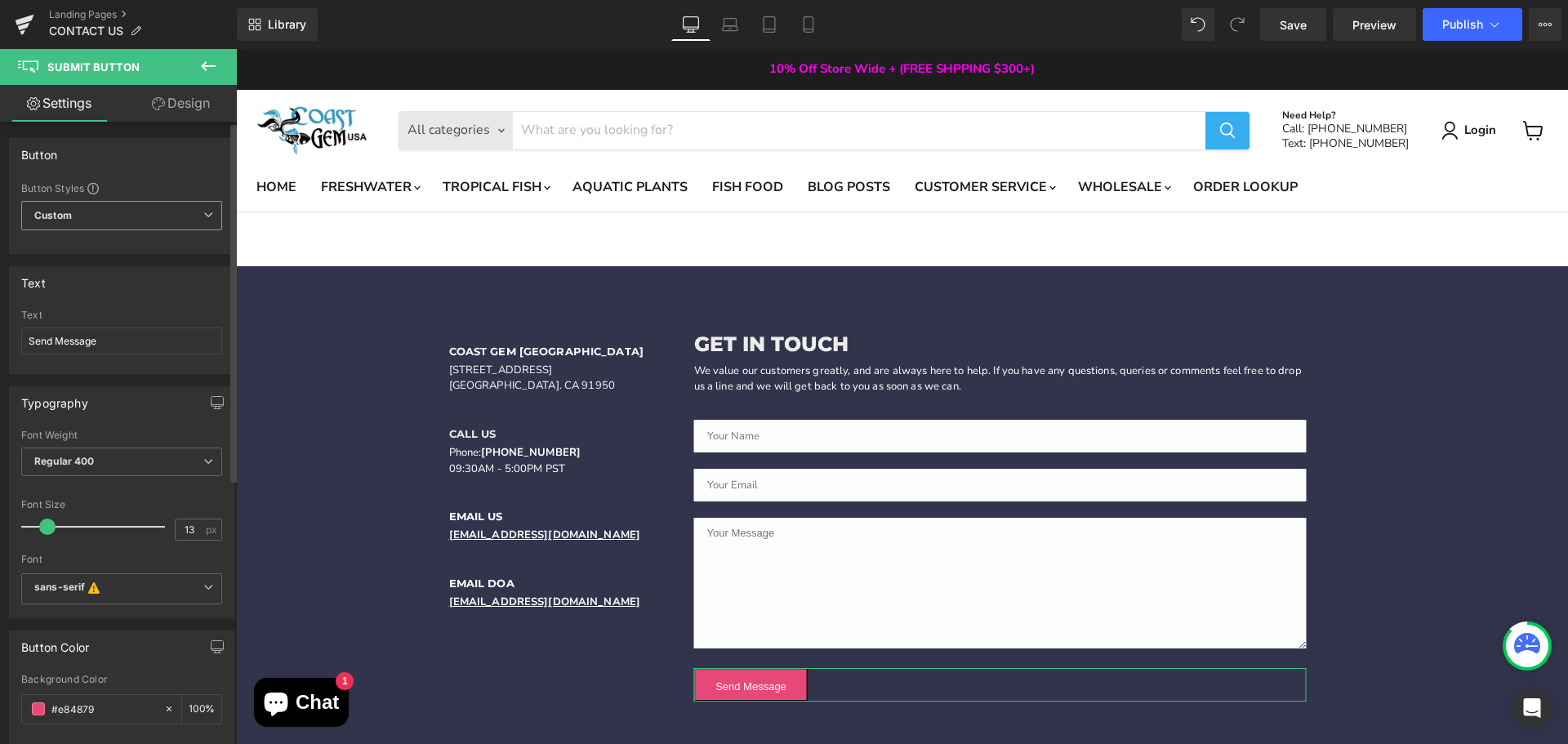
click at [140, 211] on span "Custom Setup Global Style" at bounding box center [122, 215] width 201 height 29
click at [140, 211] on span "Custom Setup Global Style" at bounding box center [118, 215] width 194 height 29
click at [181, 91] on link "Design" at bounding box center [181, 102] width 118 height 37
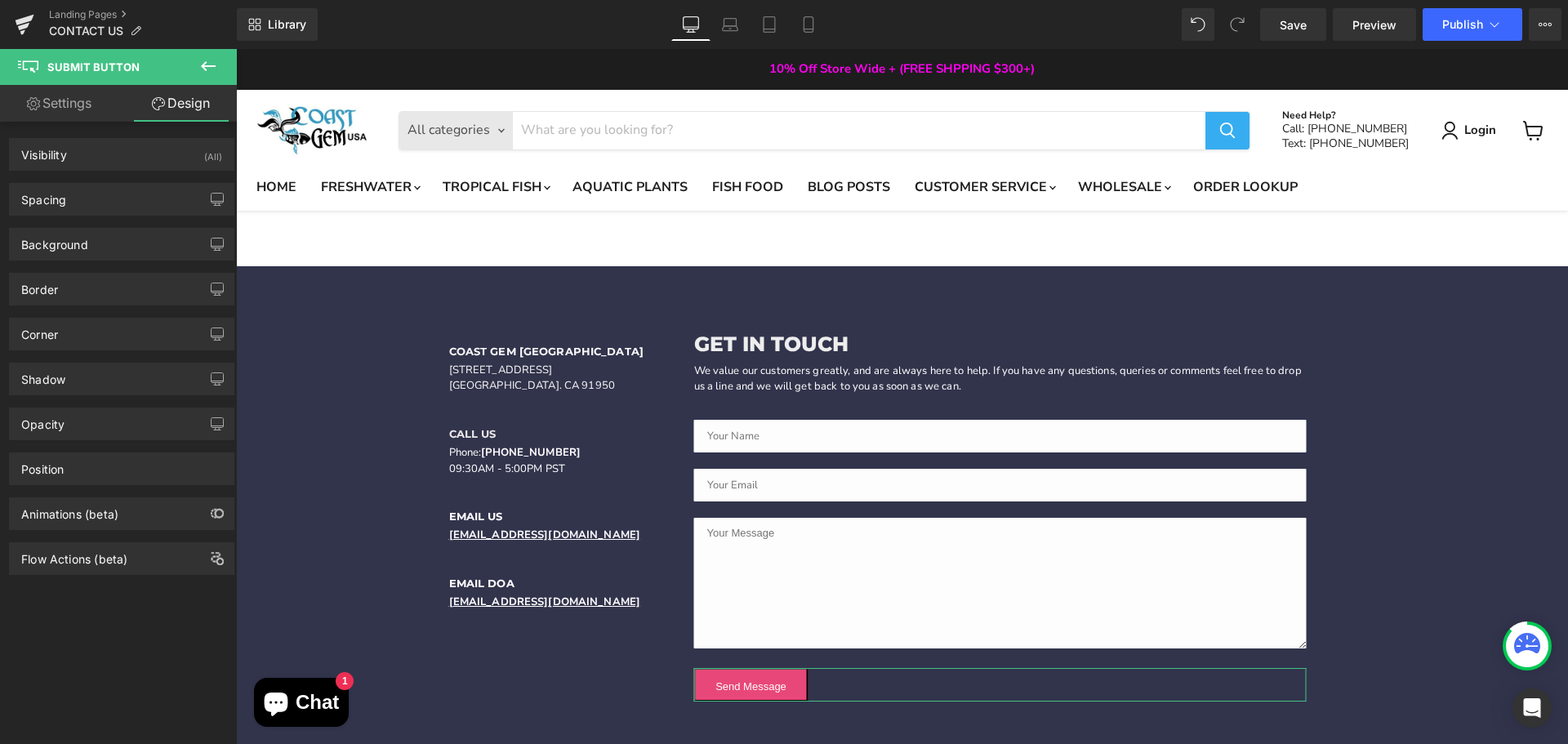
click at [177, 105] on link "Design" at bounding box center [181, 102] width 118 height 37
click at [206, 62] on icon at bounding box center [208, 66] width 15 height 9
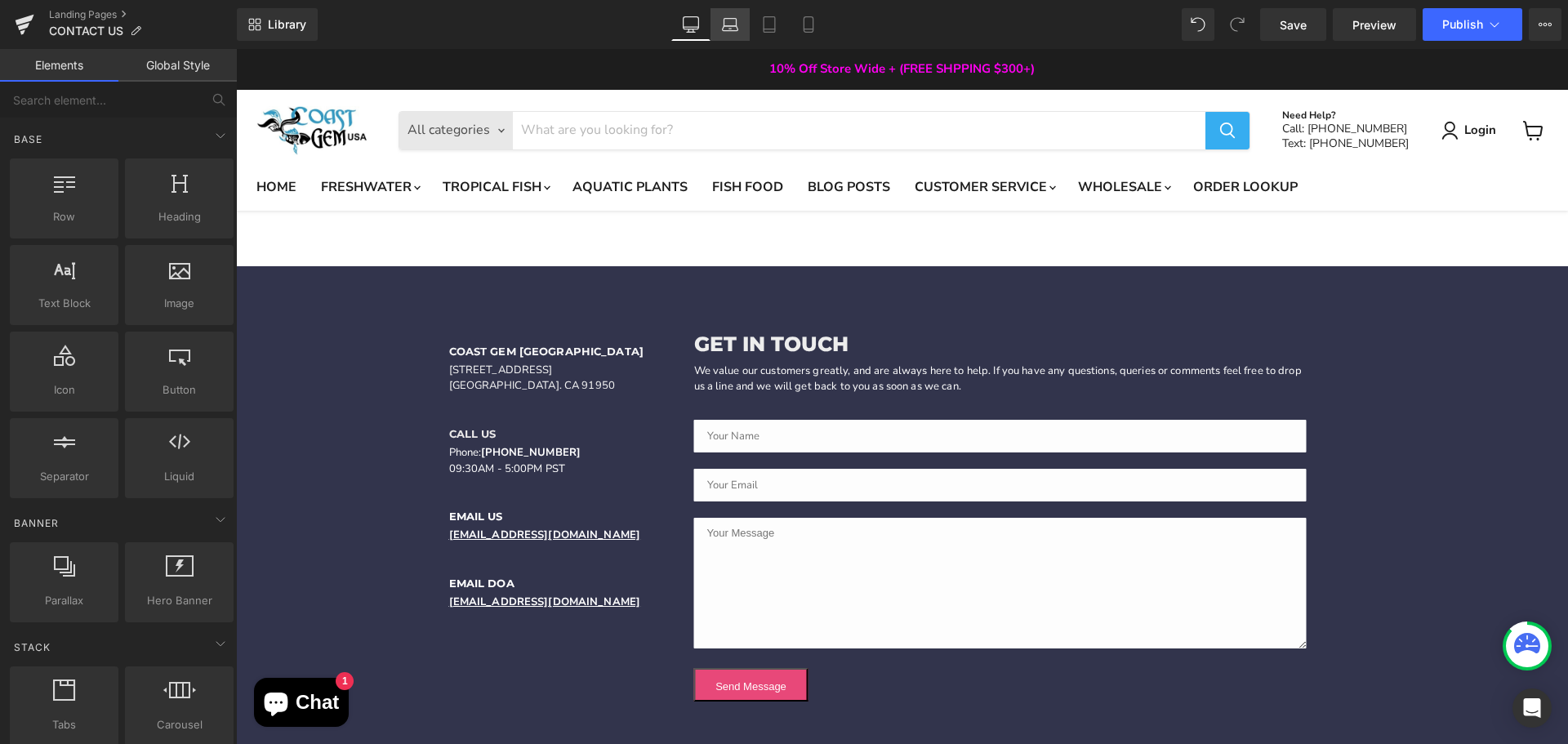
click at [728, 31] on icon at bounding box center [730, 28] width 16 height 5
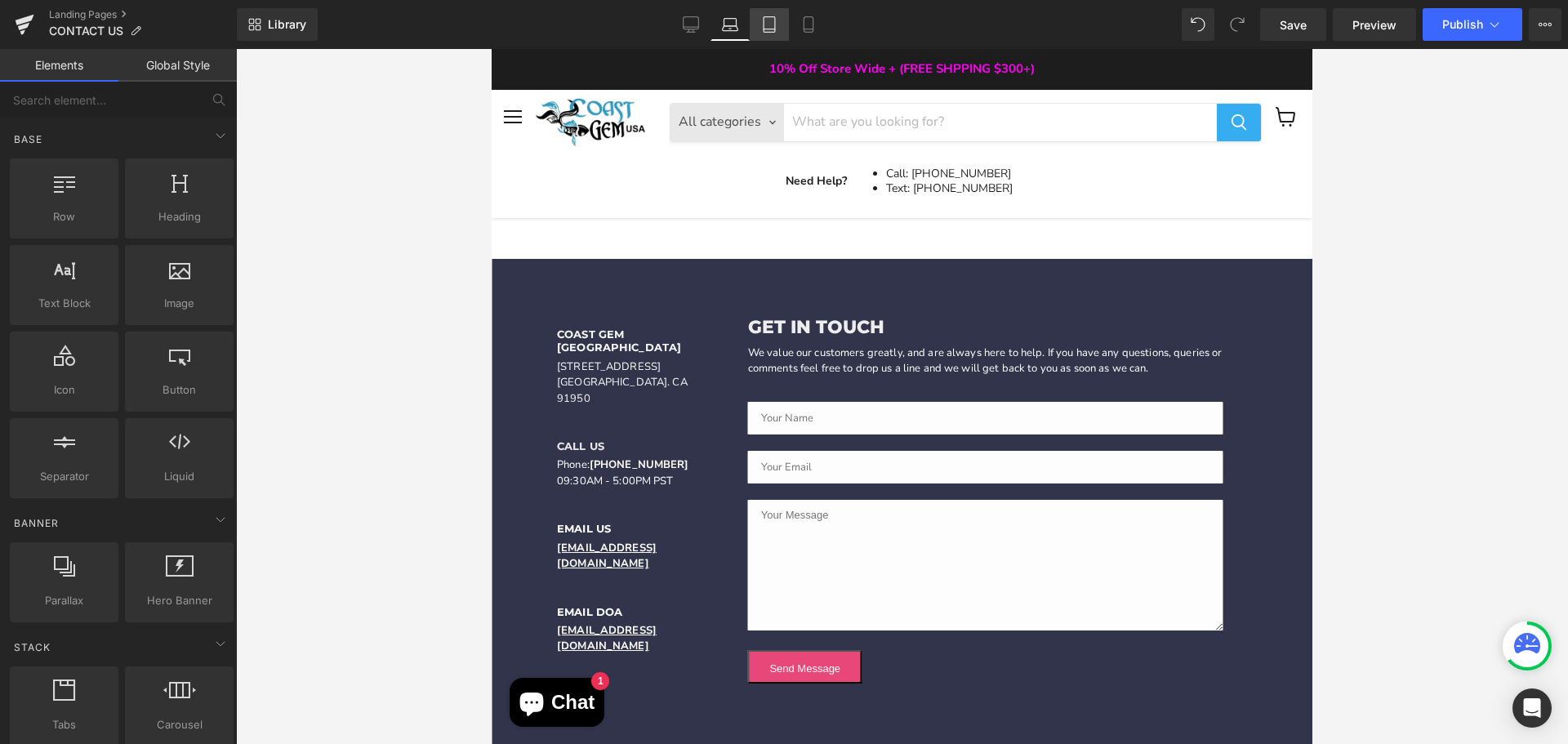
click at [768, 26] on icon at bounding box center [769, 23] width 16 height 16
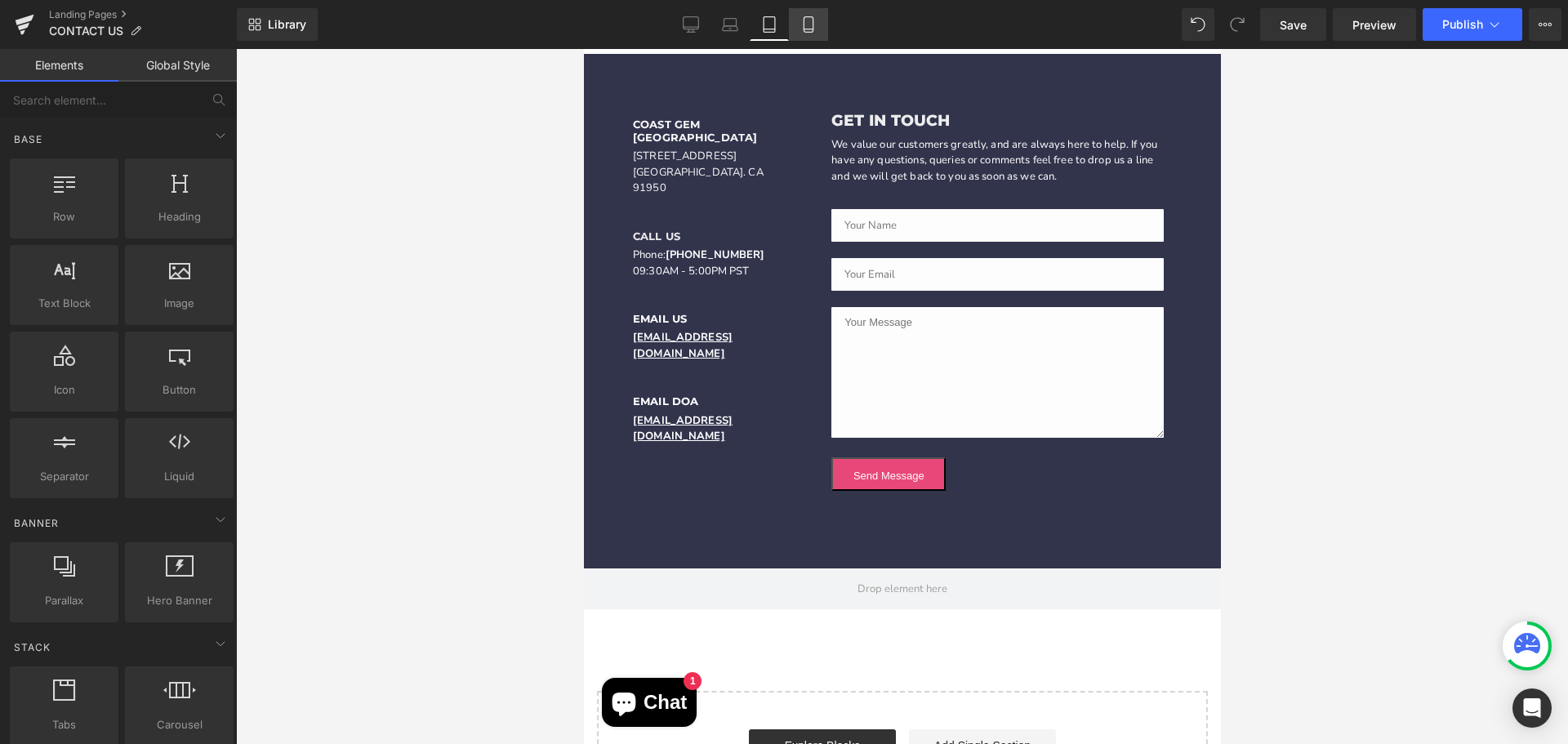
scroll to position [205, 0]
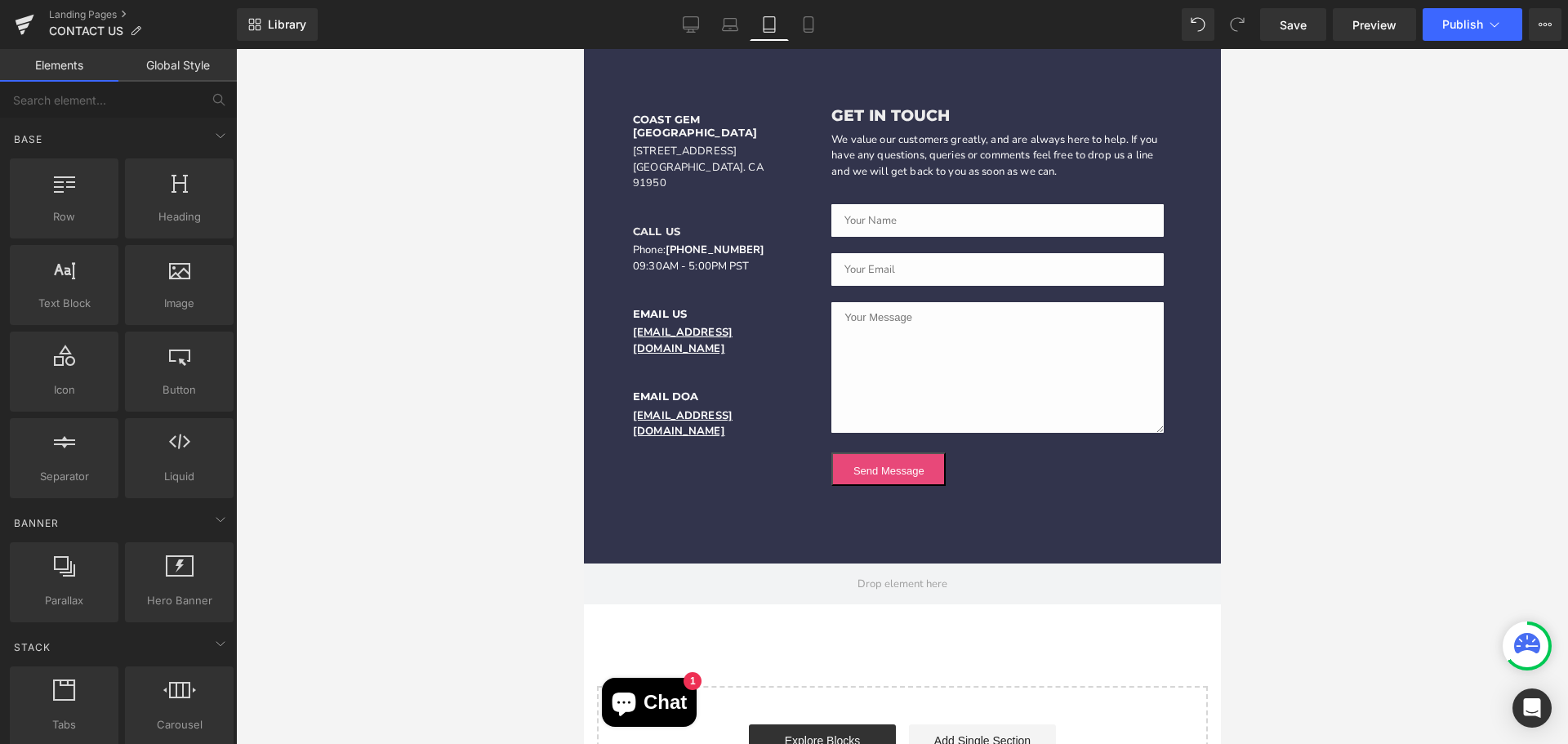
click at [815, 41] on div "Library Tablet Desktop Laptop Tablet Mobile Save Preview Publish Scheduled View…" at bounding box center [902, 24] width 1331 height 49
click at [812, 31] on icon at bounding box center [808, 23] width 16 height 16
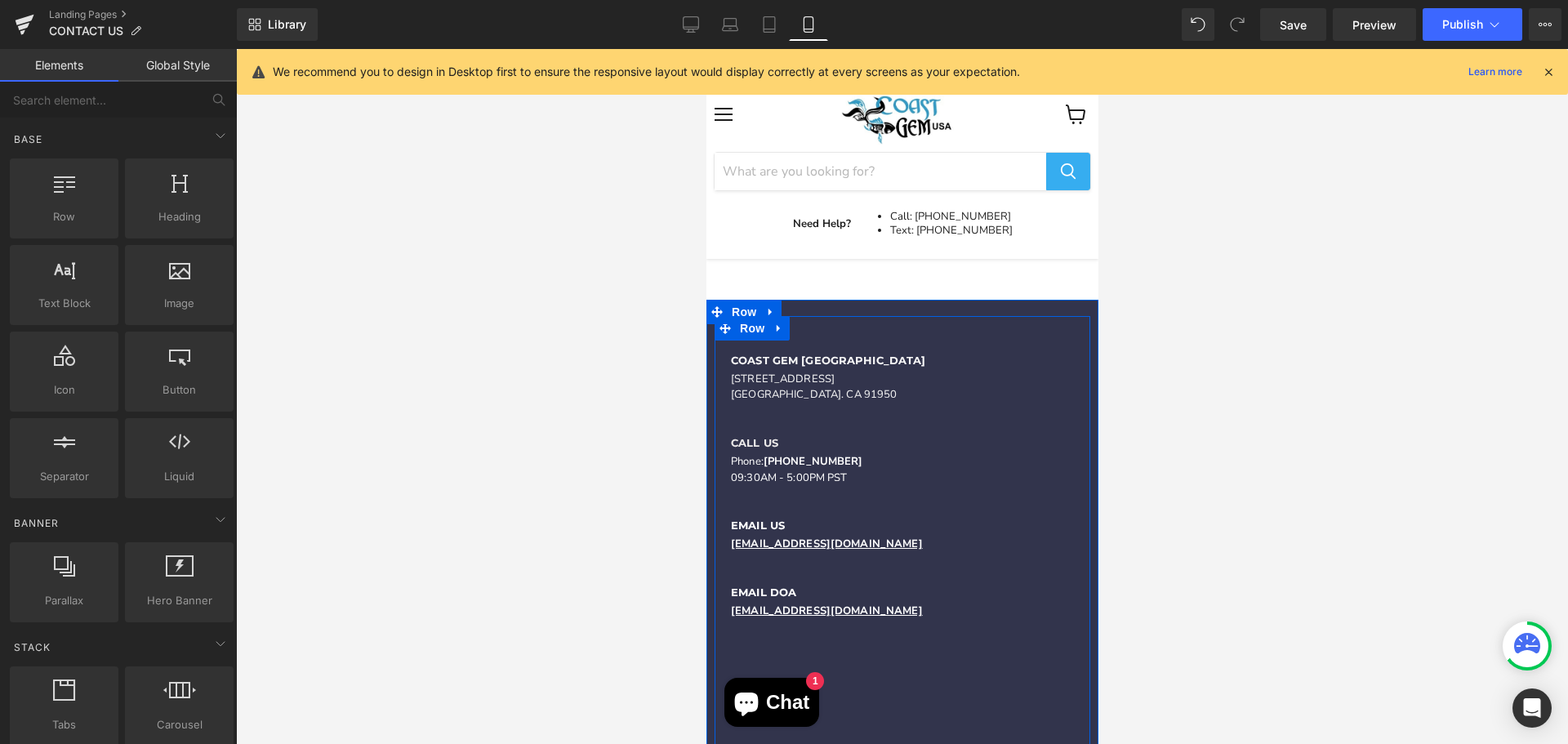
scroll to position [190, 0]
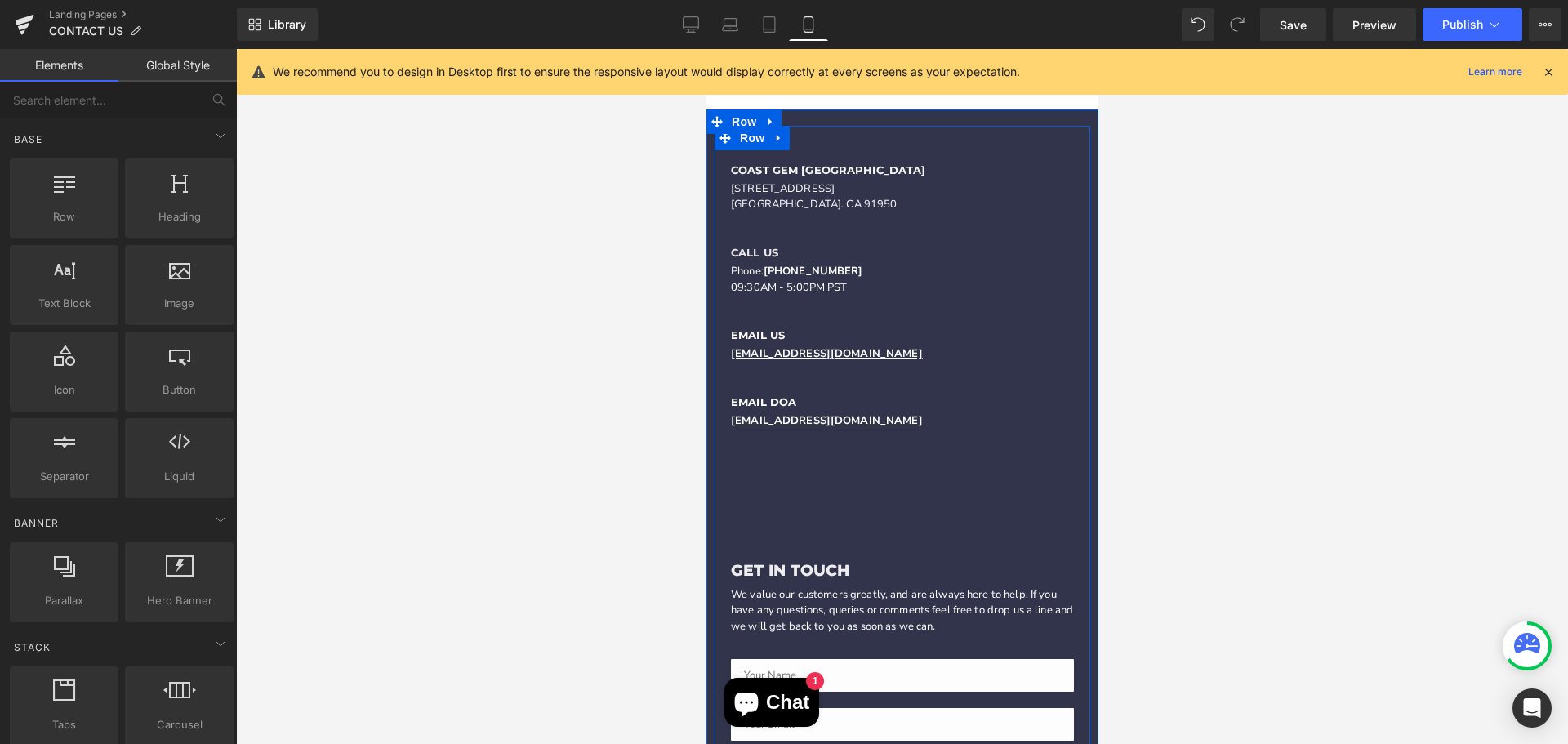
click at [789, 478] on div "Coast gem usa Heading 139 Roosevelt Ave National City. CA 91950 Text Block CALL…" at bounding box center [902, 330] width 375 height 361
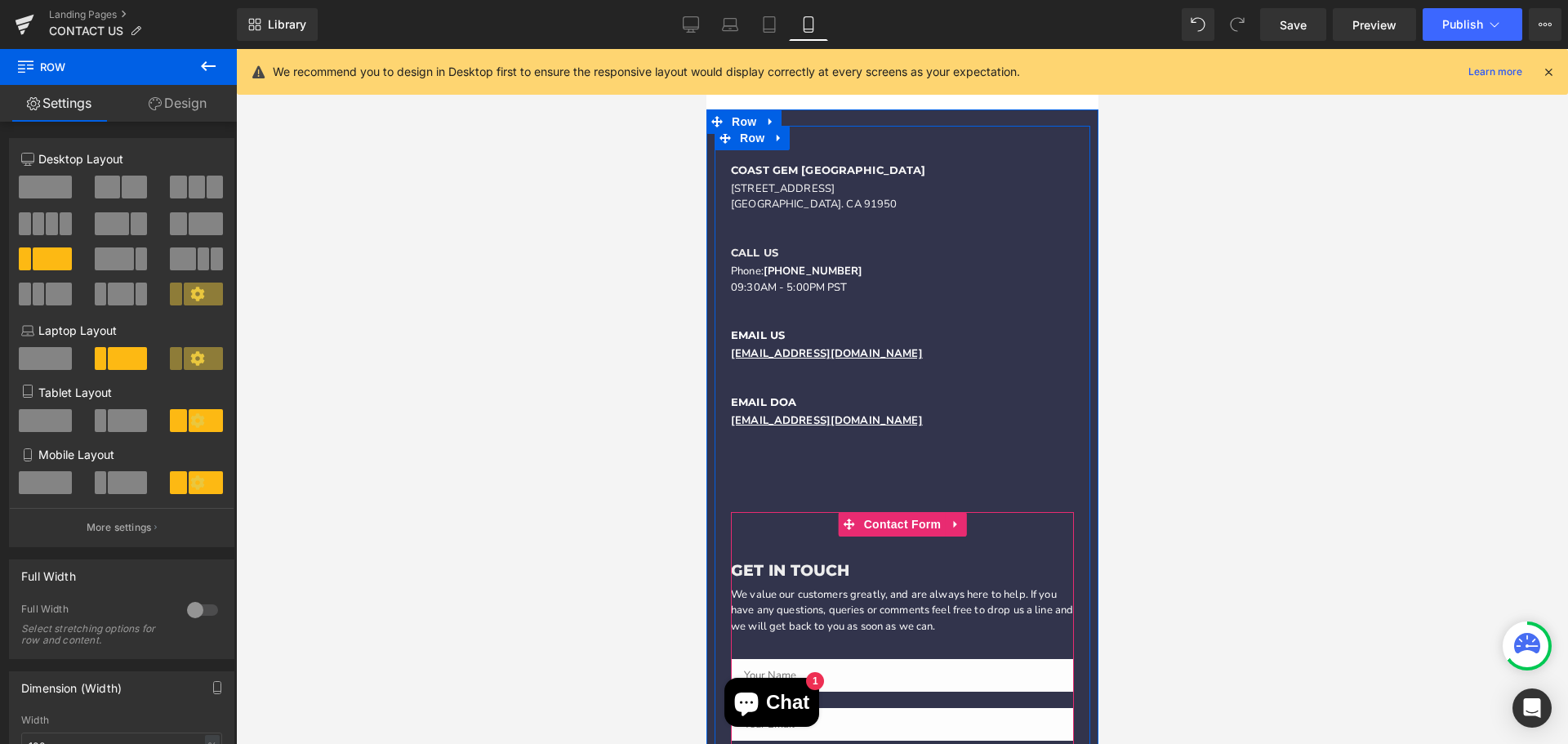
scroll to position [381, 0]
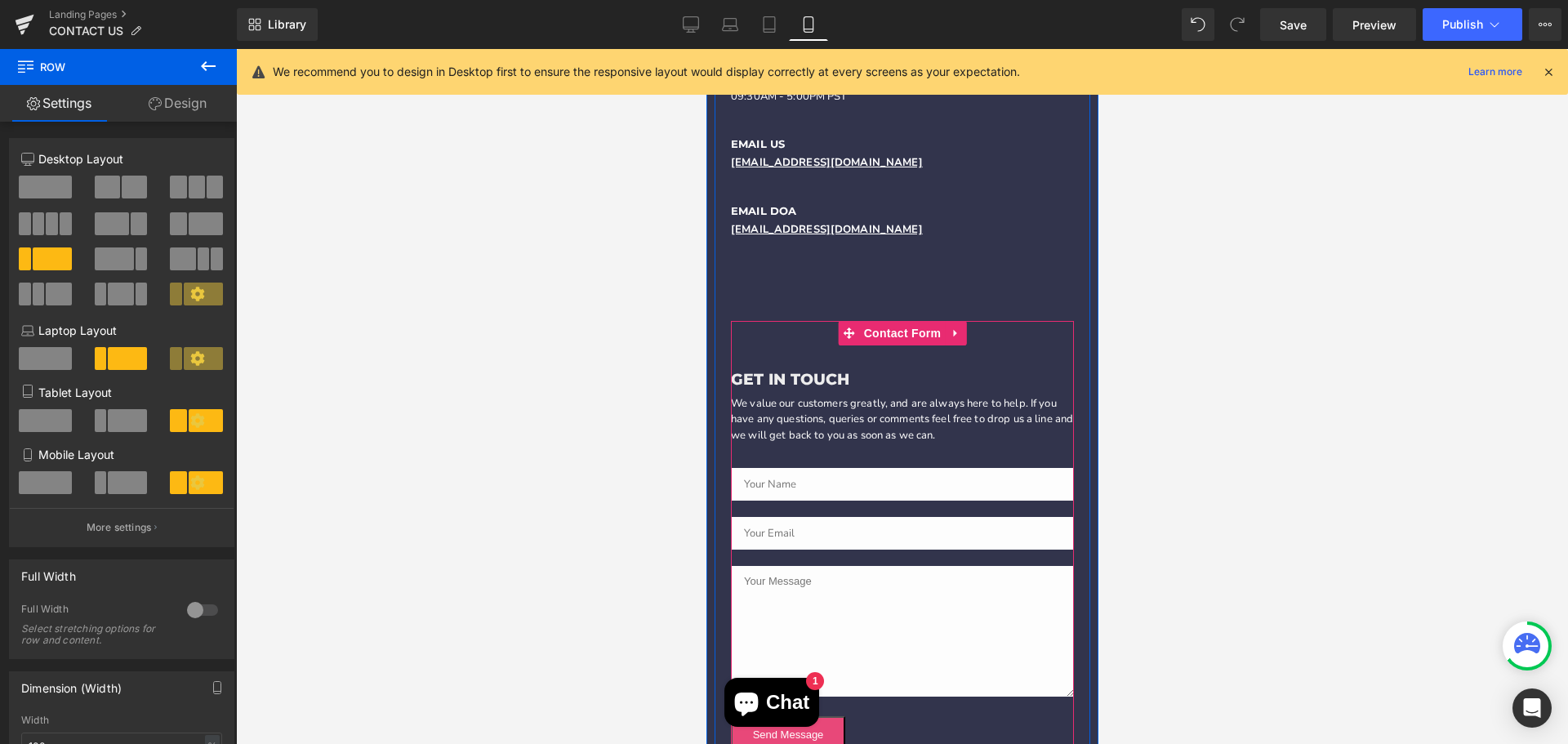
click at [828, 596] on textarea "Main content" at bounding box center [901, 630] width 343 height 130
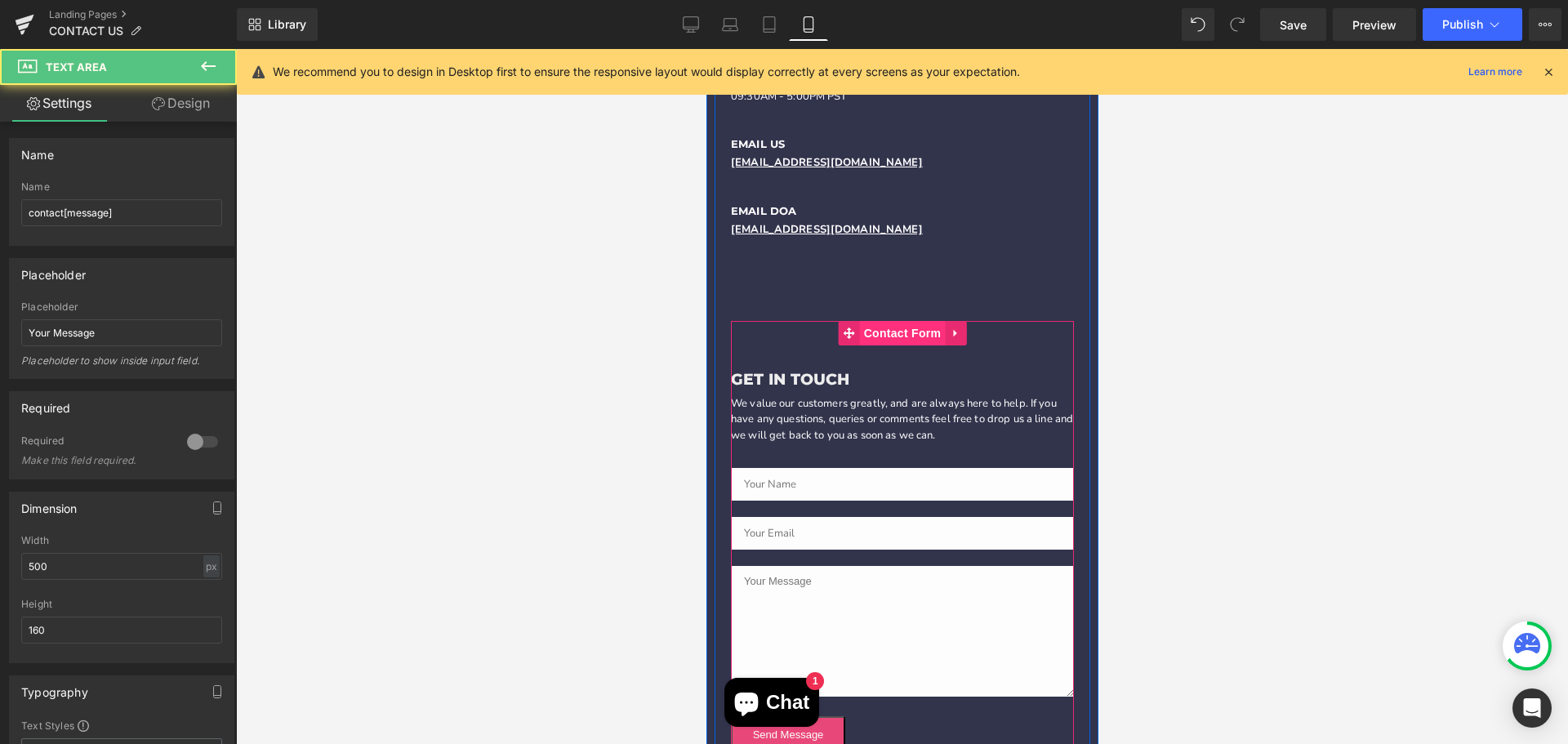
click at [909, 331] on span "Contact Form" at bounding box center [901, 333] width 85 height 24
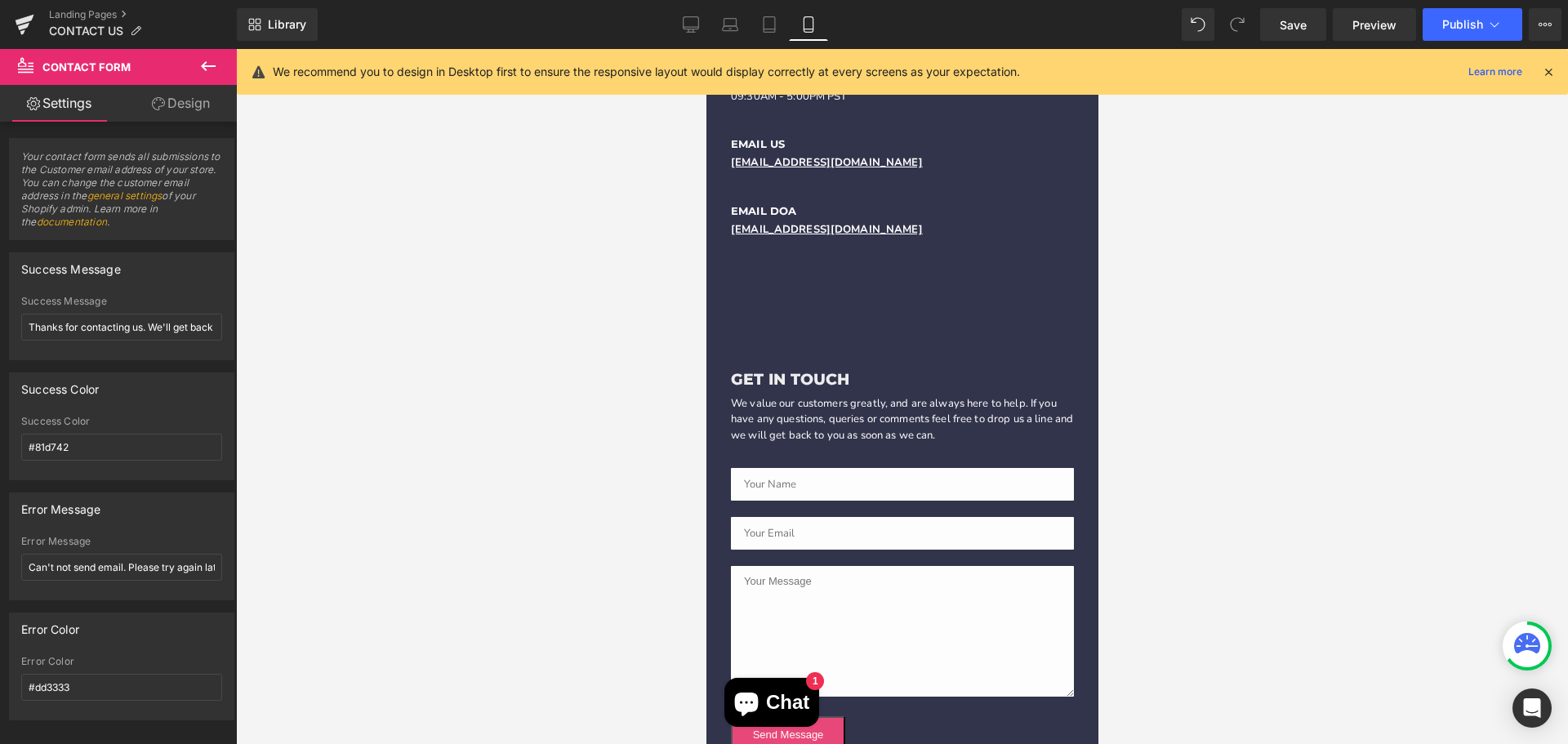
click at [219, 63] on button at bounding box center [207, 67] width 57 height 36
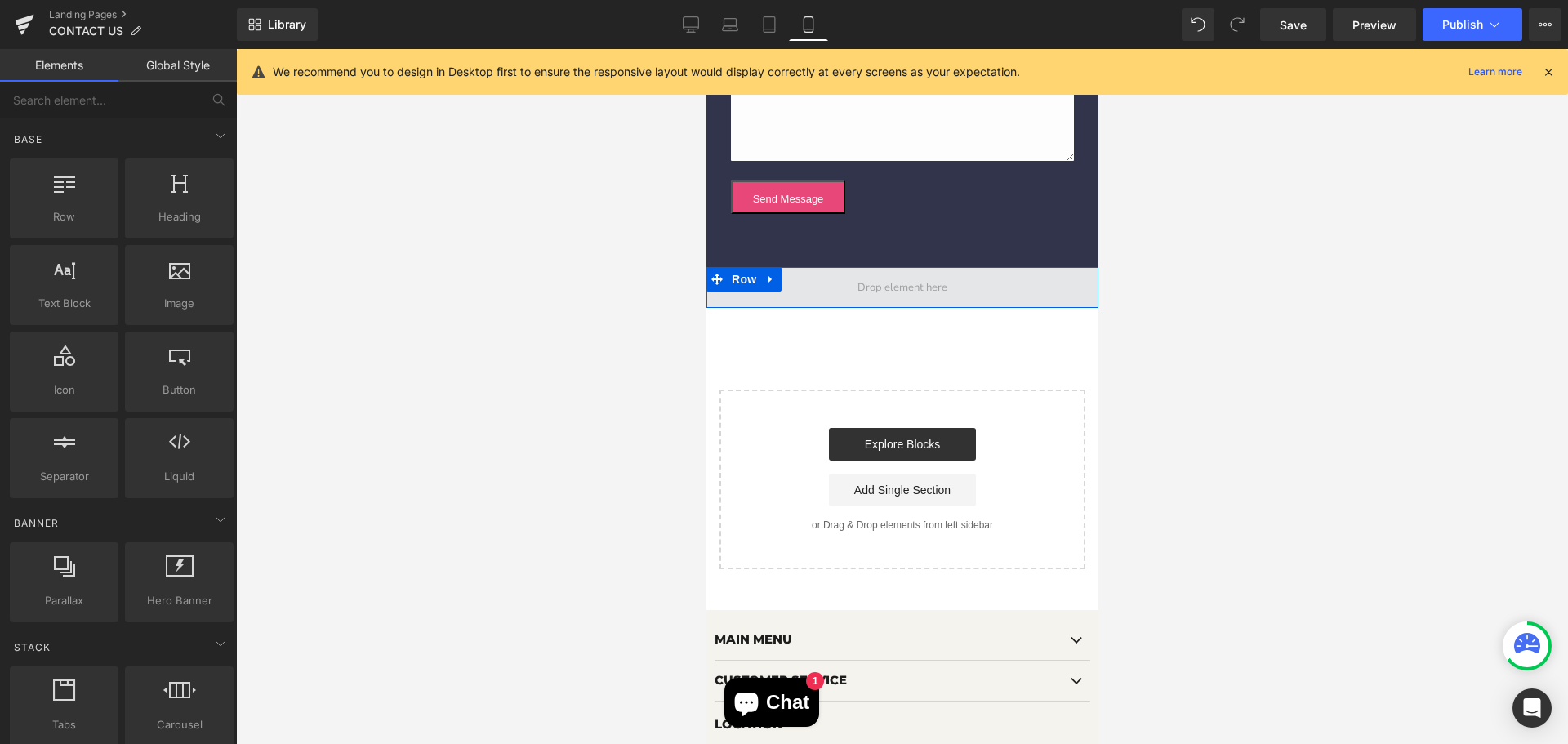
scroll to position [953, 0]
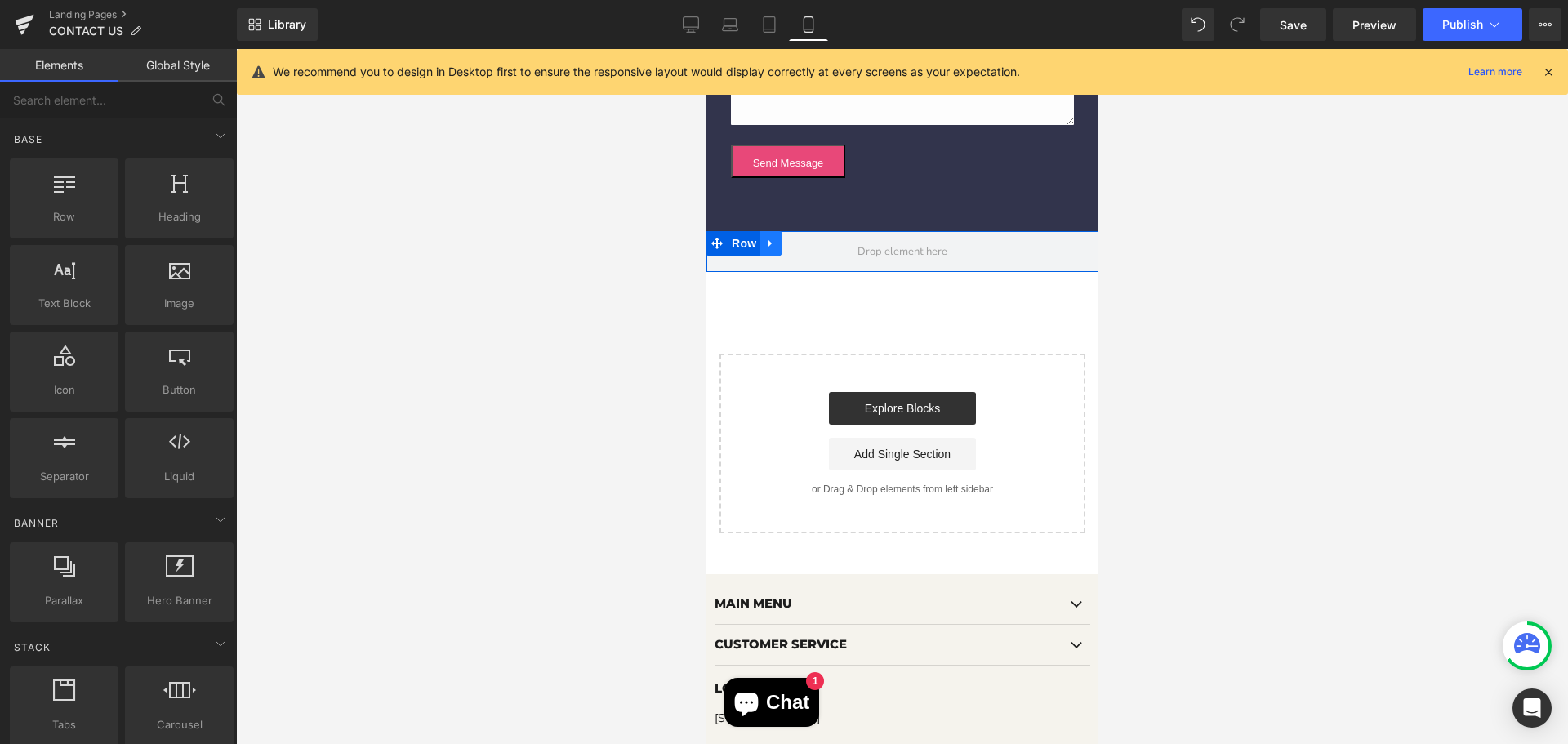
click at [764, 238] on icon "Main content" at bounding box center [769, 243] width 11 height 12
click at [807, 242] on icon "Main content" at bounding box center [813, 243] width 11 height 12
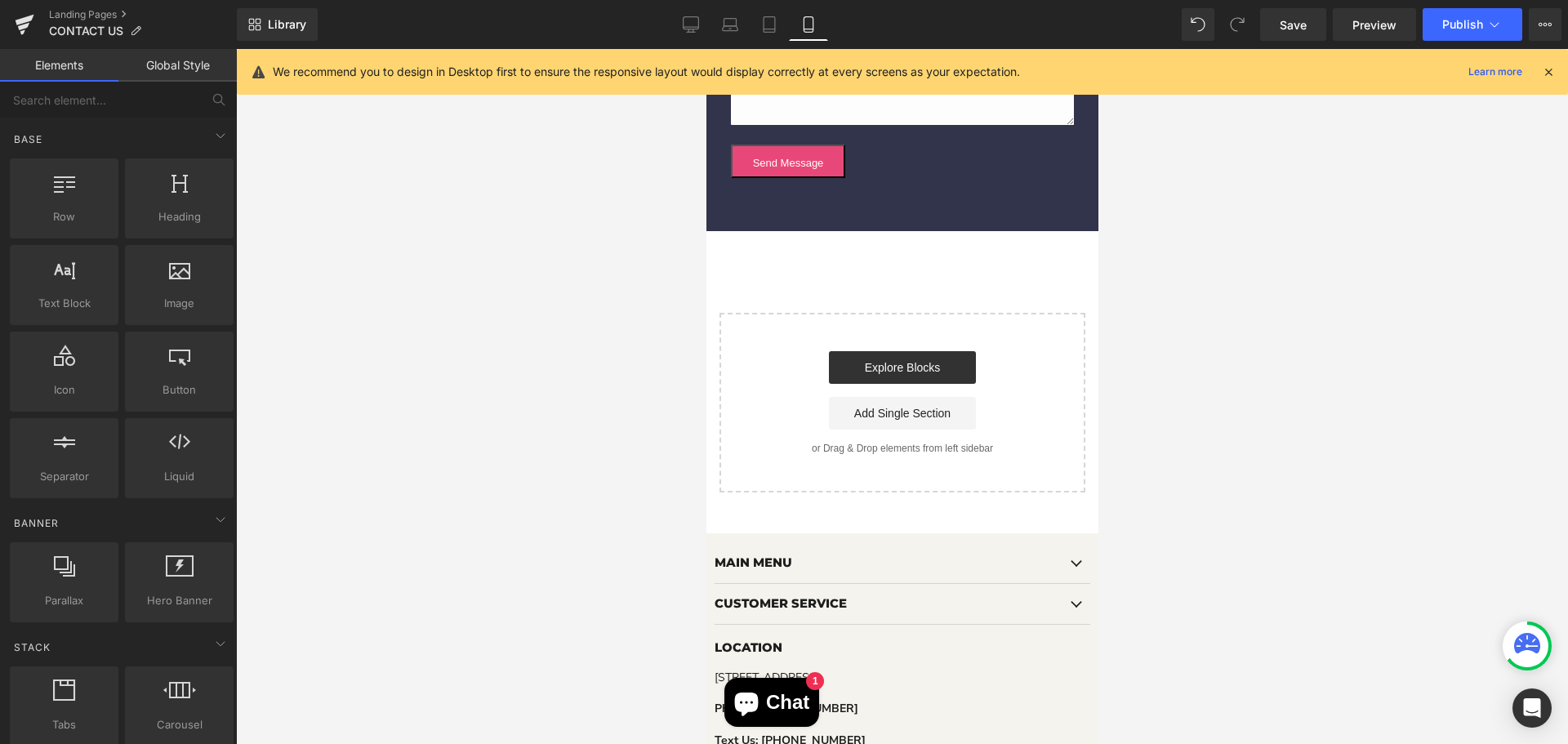
click at [798, 351] on div "Start building your page Explore Blocks Add Single Section or Drag & Drop eleme…" at bounding box center [902, 402] width 362 height 176
click at [767, 381] on div "Explore Blocks Add Single Section" at bounding box center [902, 390] width 313 height 79
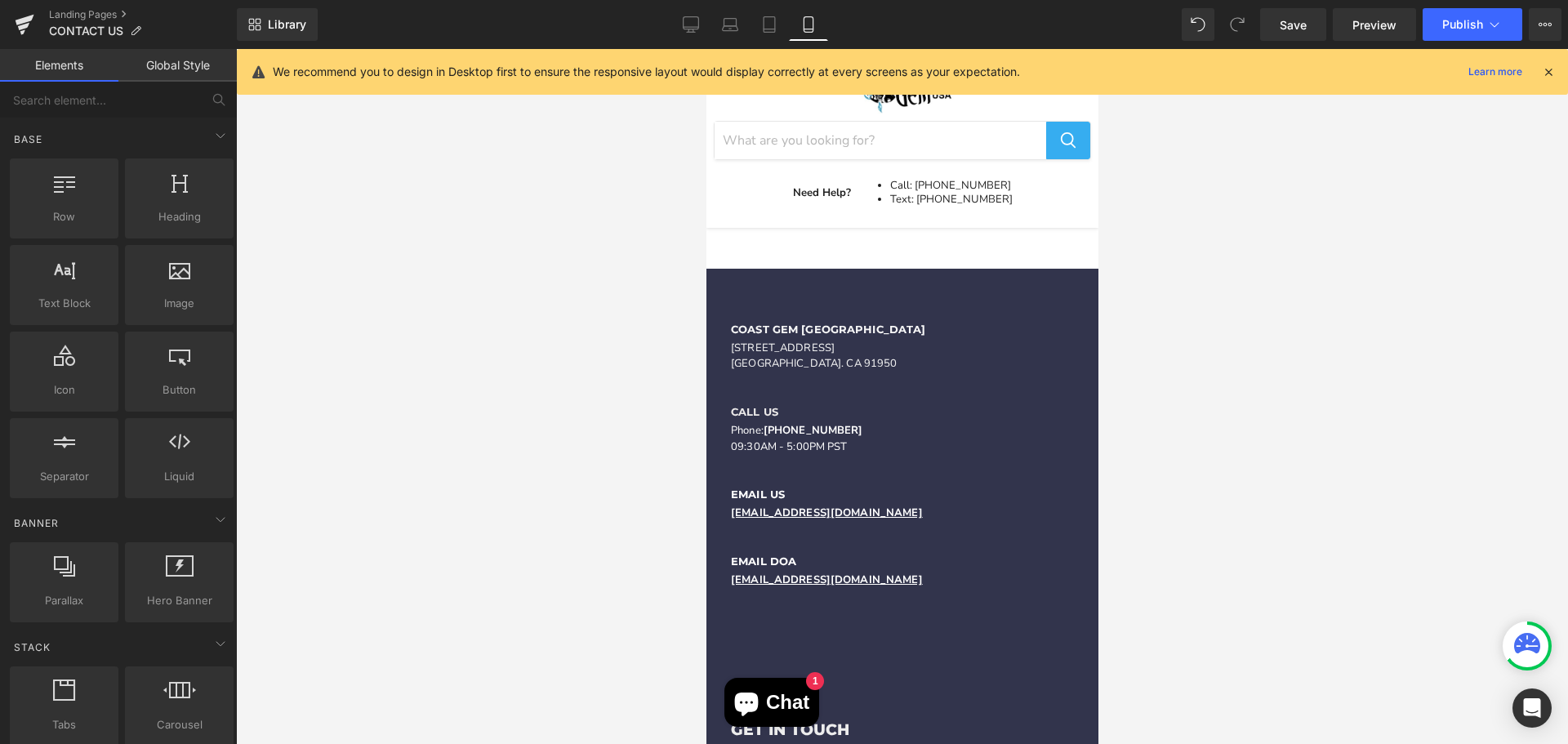
scroll to position [0, 0]
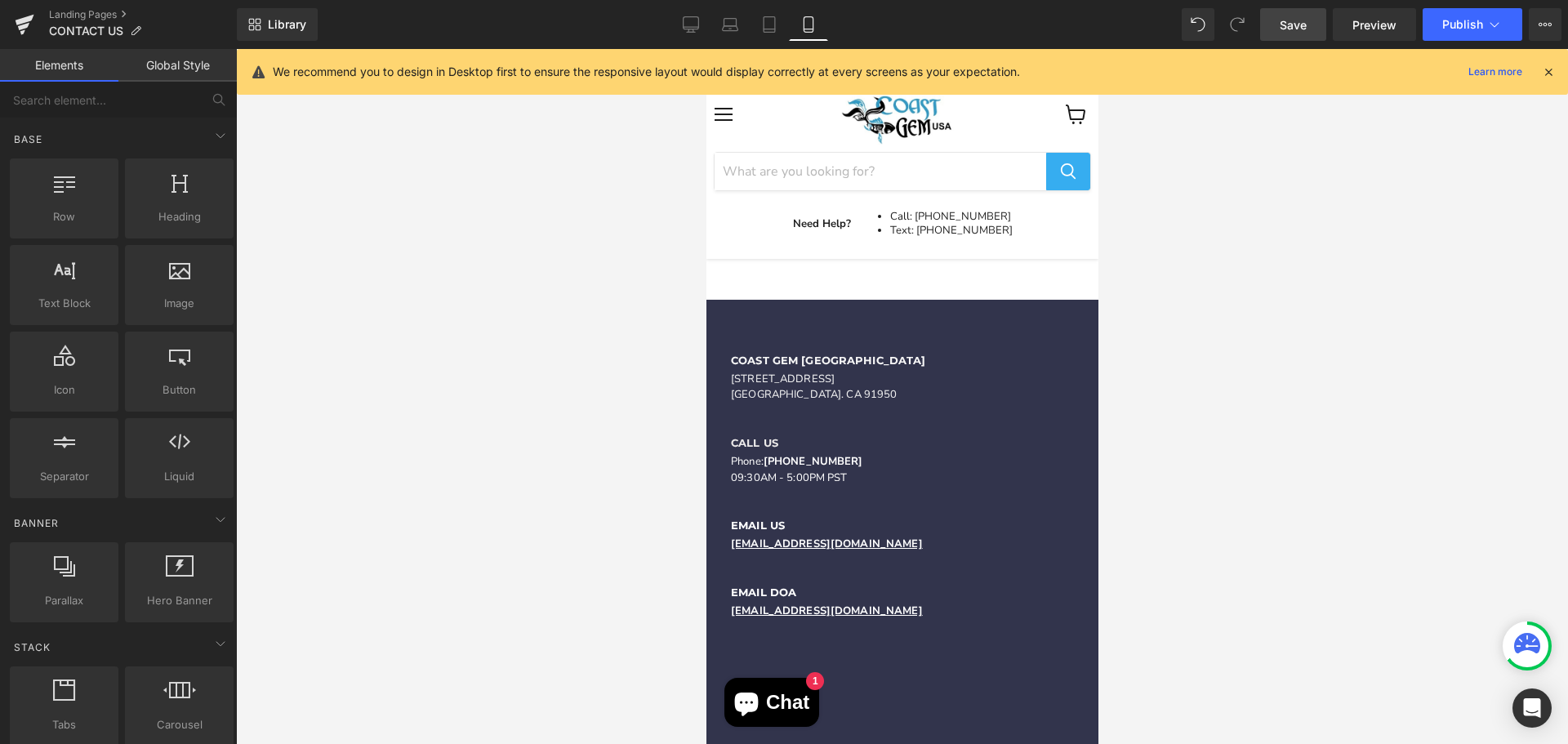
click at [1319, 31] on link "Save" at bounding box center [1293, 24] width 66 height 33
click at [23, 32] on icon at bounding box center [23, 31] width 5 height 5
